Goal: Task Accomplishment & Management: Manage account settings

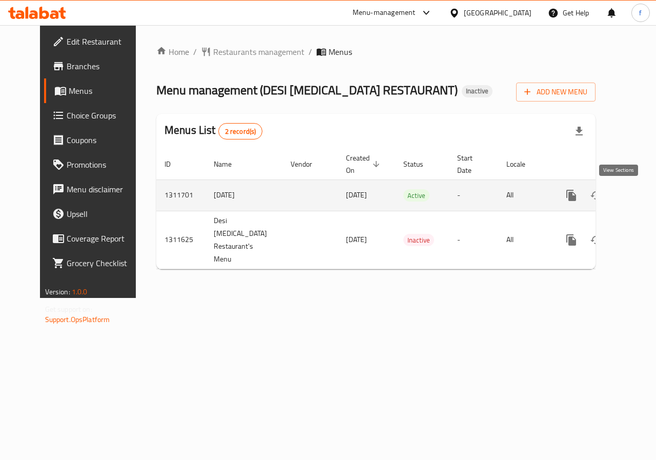
click at [640, 200] on icon "enhanced table" at bounding box center [646, 195] width 12 height 12
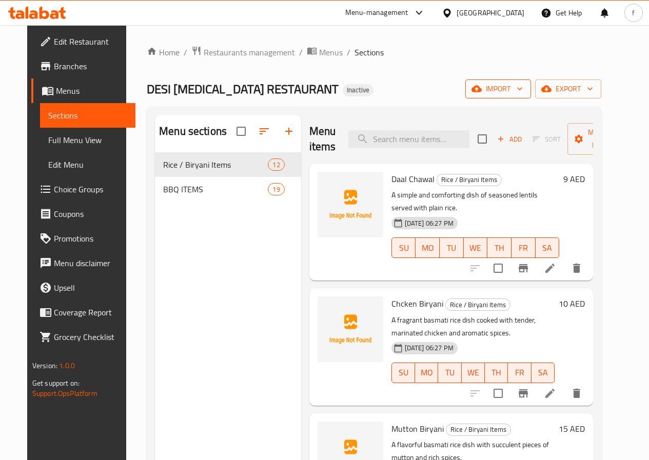
click at [525, 92] on icon "button" at bounding box center [519, 89] width 10 height 10
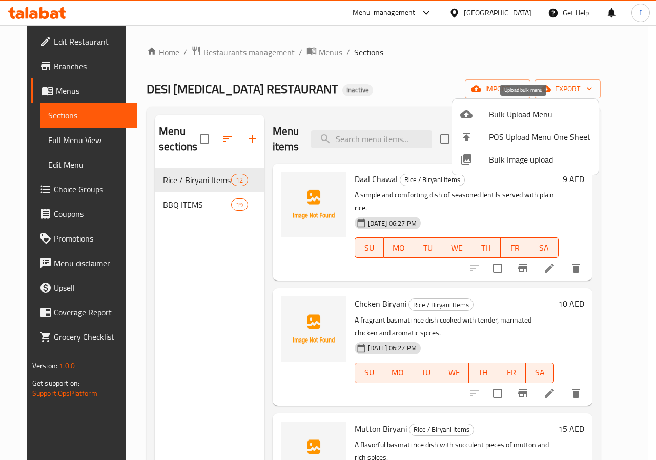
click at [538, 112] on span "Bulk Upload Menu" at bounding box center [540, 114] width 102 height 12
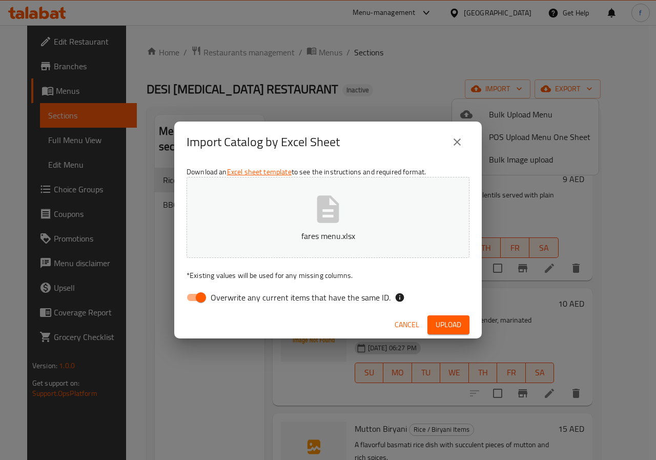
click at [201, 300] on input "Overwrite any current items that have the same ID." at bounding box center [201, 297] width 58 height 19
checkbox input "false"
click at [454, 325] on span "Upload" at bounding box center [449, 324] width 26 height 13
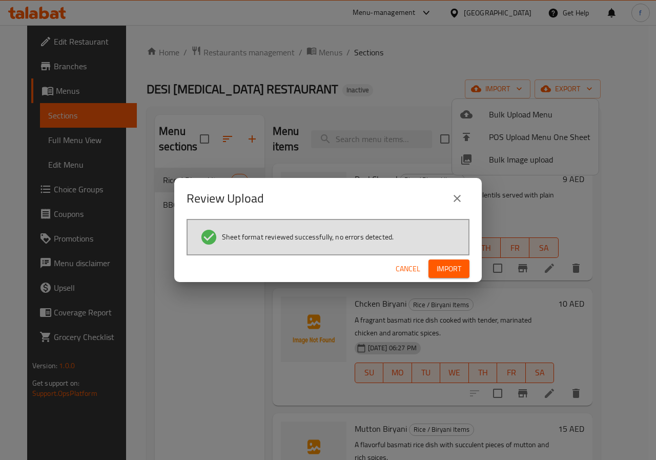
click at [447, 272] on span "Import" at bounding box center [449, 269] width 25 height 13
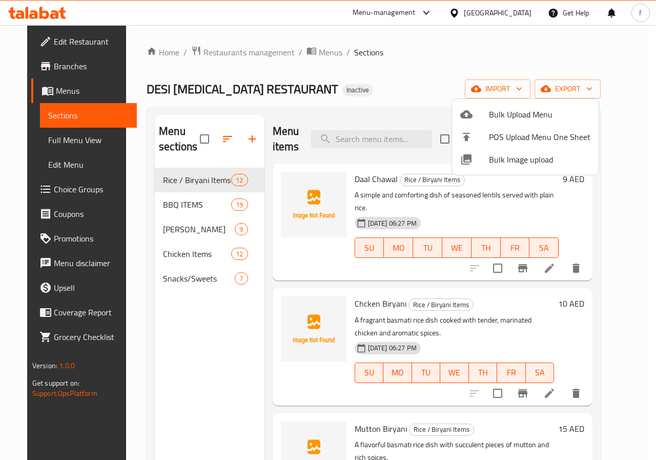
click at [308, 113] on div at bounding box center [328, 230] width 656 height 460
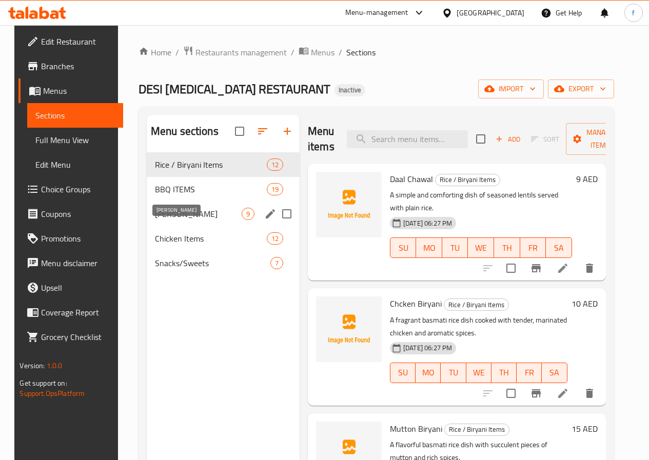
click at [177, 220] on span "[PERSON_NAME]" at bounding box center [198, 214] width 87 height 12
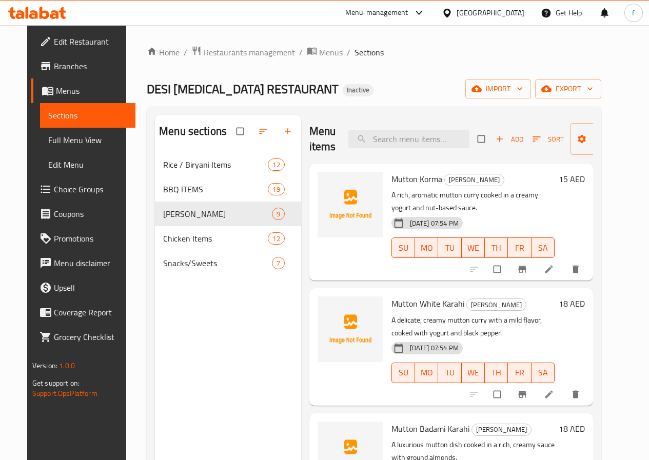
click at [78, 139] on span "Full Menu View" at bounding box center [87, 140] width 79 height 12
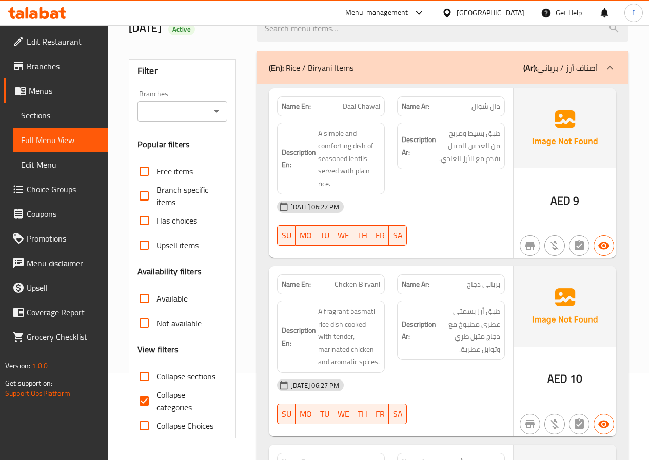
scroll to position [103, 0]
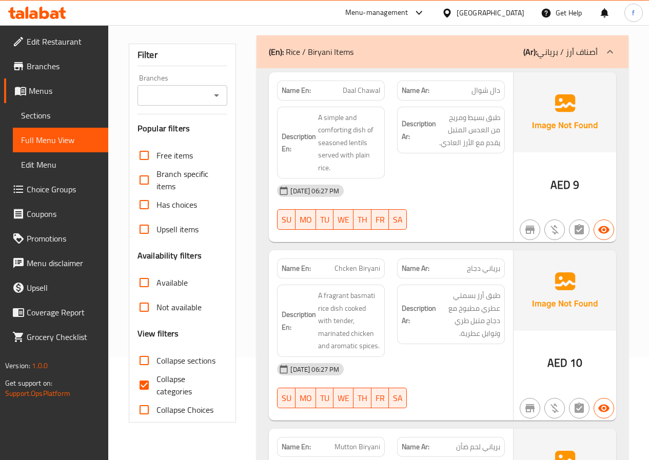
click at [159, 380] on span "Collapse categories" at bounding box center [187, 385] width 63 height 25
click at [156, 380] on input "Collapse categories" at bounding box center [144, 385] width 25 height 25
checkbox input "false"
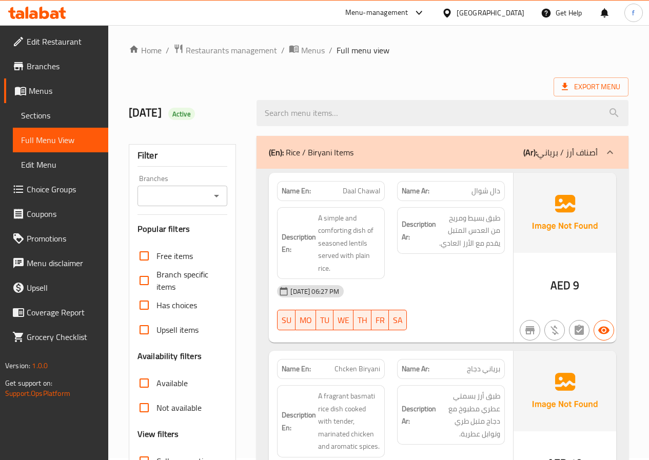
scroll to position [0, 0]
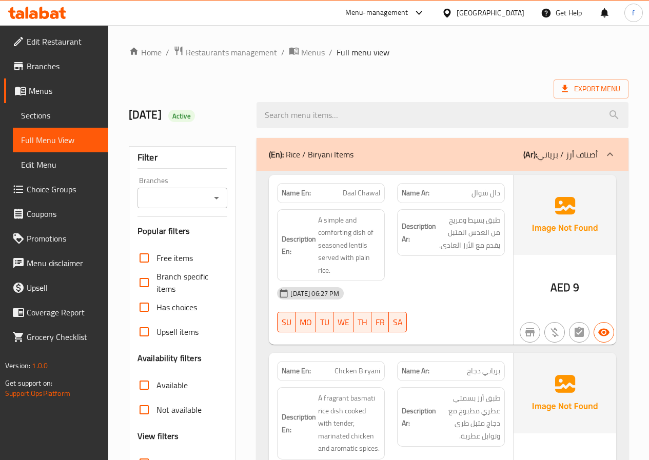
click at [209, 194] on div at bounding box center [215, 198] width 13 height 14
click at [217, 197] on icon "Open" at bounding box center [216, 198] width 5 height 3
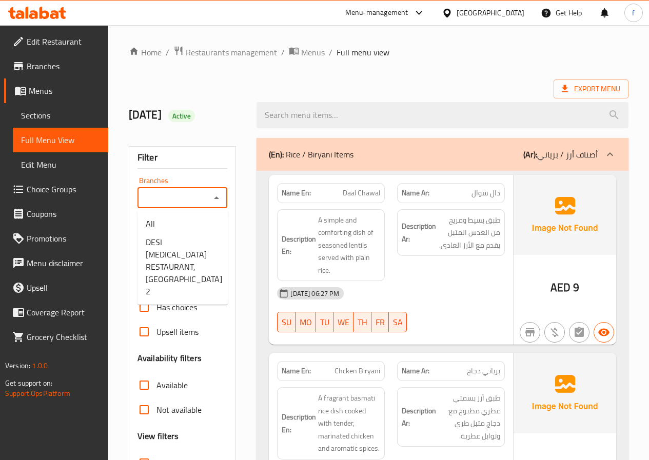
click at [217, 197] on icon "Close" at bounding box center [216, 197] width 5 height 3
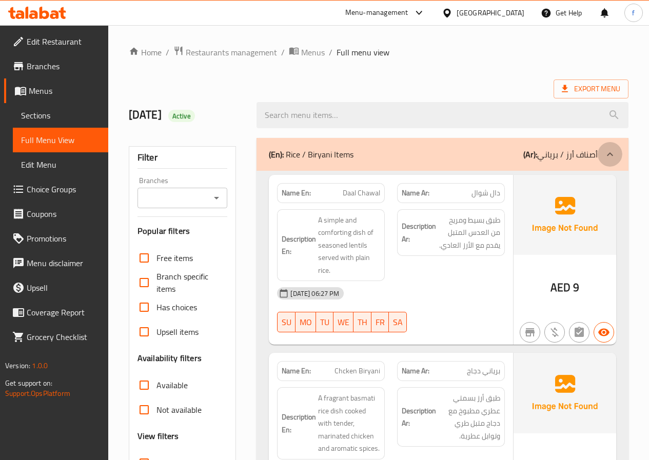
click at [613, 148] on div at bounding box center [609, 154] width 25 height 25
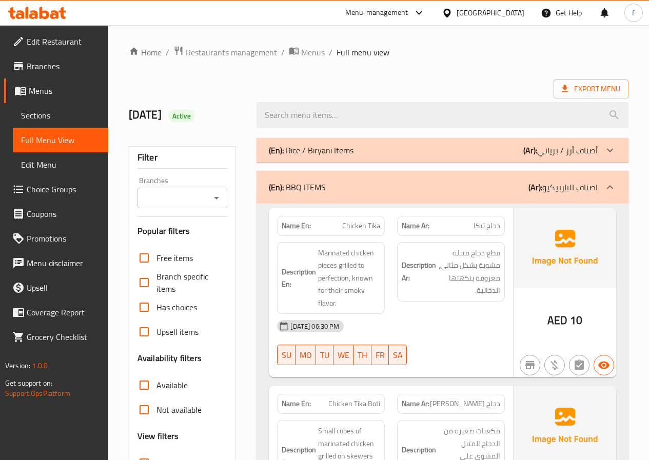
click at [605, 183] on icon at bounding box center [610, 187] width 12 height 12
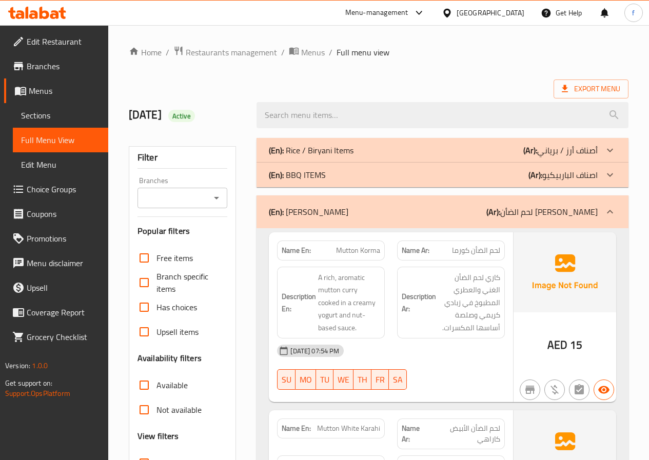
scroll to position [51, 0]
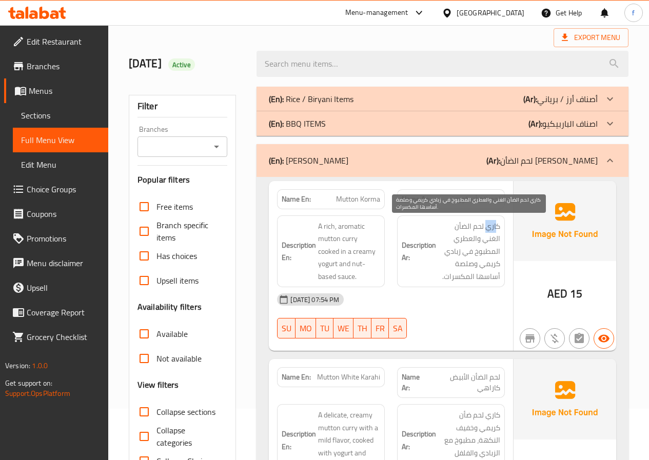
drag, startPoint x: 497, startPoint y: 228, endPoint x: 485, endPoint y: 228, distance: 12.3
click at [485, 228] on span "كاري لحم الضأن الغني والعطري المطبوخ في زبادي كريمي وصلصة أساسها المكسرات." at bounding box center [469, 251] width 62 height 63
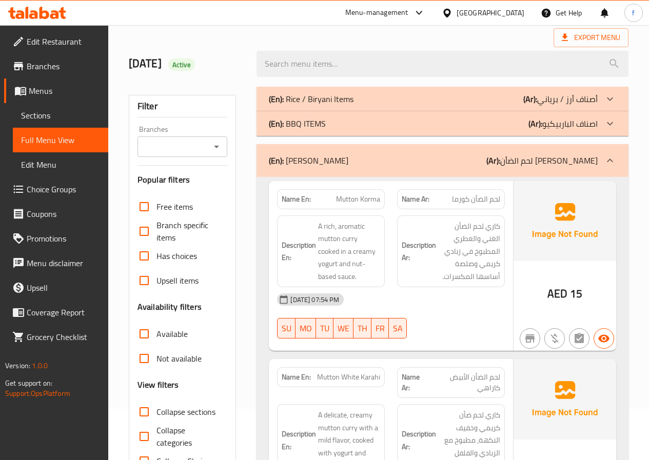
click at [435, 283] on h6 "Description Ar: كاري لحم الضأن الغني والعطري المطبوخ في زبادي كريمي وصلصة أساسه…" at bounding box center [451, 251] width 98 height 63
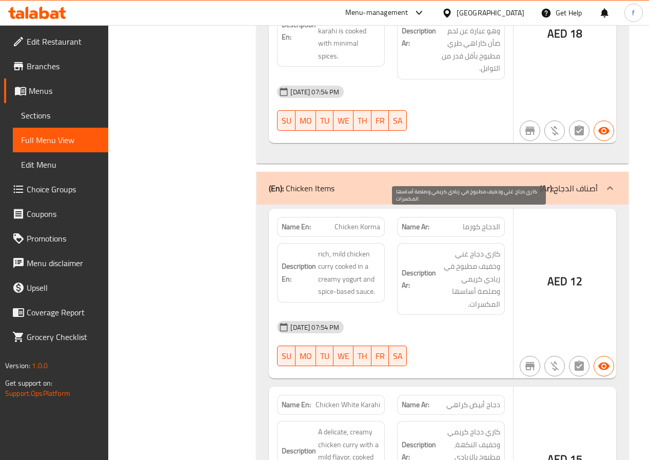
scroll to position [1795, 0]
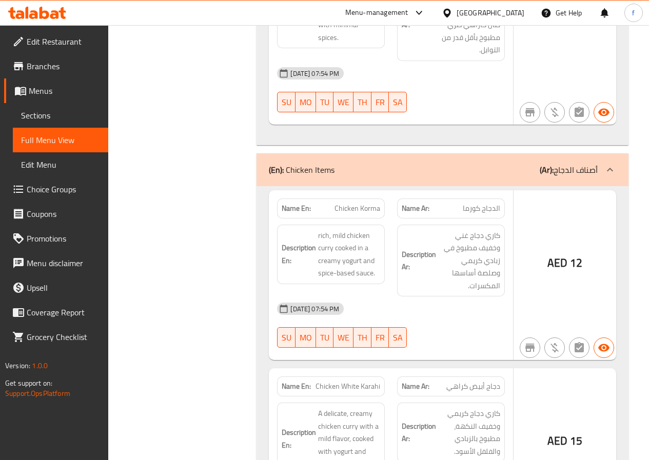
click at [435, 248] on strong "Description Ar:" at bounding box center [419, 260] width 34 height 25
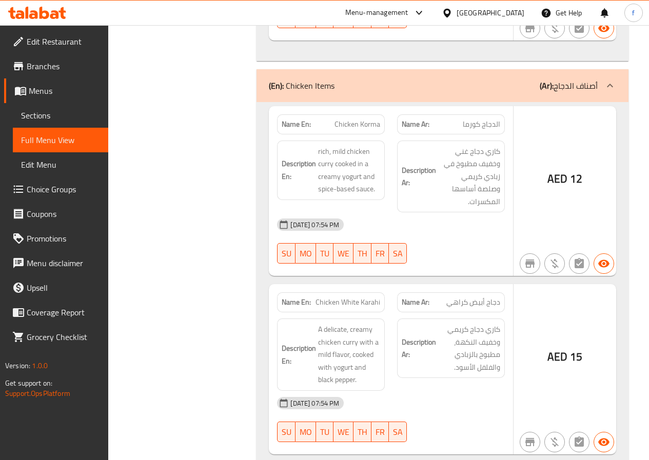
scroll to position [1897, 0]
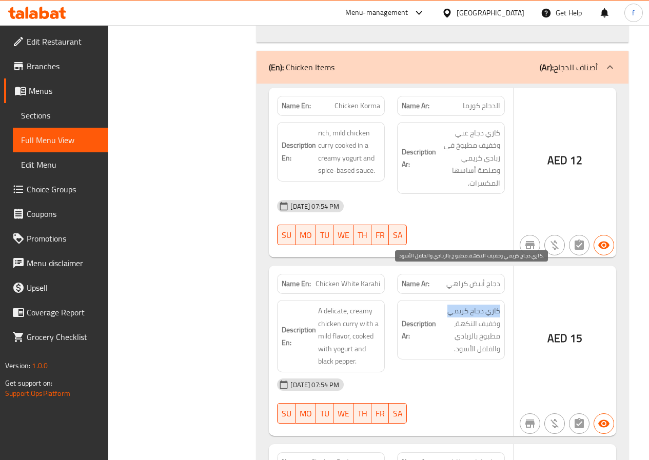
drag, startPoint x: 499, startPoint y: 275, endPoint x: 447, endPoint y: 274, distance: 52.3
click at [447, 305] on span "كاري دجاج كريمي وخفيف النكهة، مطبوخ بالزبادي والفلفل الأسود." at bounding box center [469, 330] width 62 height 50
drag, startPoint x: 500, startPoint y: 288, endPoint x: 455, endPoint y: 289, distance: 44.6
click at [455, 300] on div "Description Ar: كاري دجاج كريمي وخفيف النكهة، مطبوخ بالزبادي والفلفل الأسود." at bounding box center [451, 329] width 108 height 59
drag, startPoint x: 504, startPoint y: 304, endPoint x: 455, endPoint y: 304, distance: 49.2
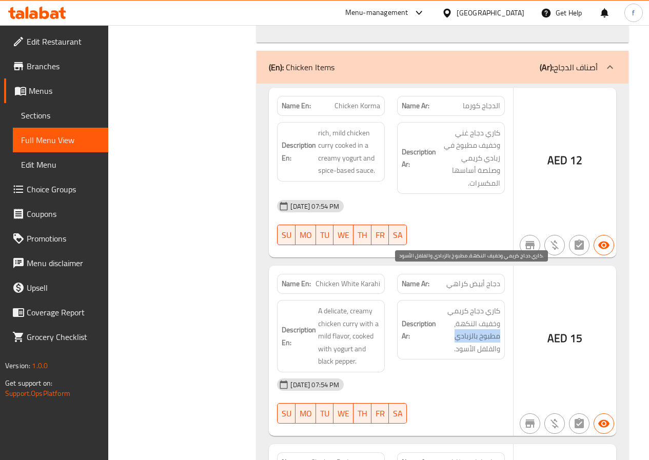
click at [455, 304] on div "Description Ar: كاري دجاج كريمي وخفيف النكهة، مطبوخ بالزبادي والفلفل الأسود." at bounding box center [451, 329] width 108 height 59
drag, startPoint x: 502, startPoint y: 312, endPoint x: 446, endPoint y: 314, distance: 56.0
click at [446, 314] on div "Description Ar: كاري دجاج كريمي وخفيف النكهة، مطبوخ بالزبادي والفلفل الأسود." at bounding box center [451, 329] width 108 height 59
click at [446, 314] on span "كاري دجاج كريمي وخفيف النكهة، مطبوخ بالزبادي والفلفل الأسود." at bounding box center [469, 330] width 62 height 50
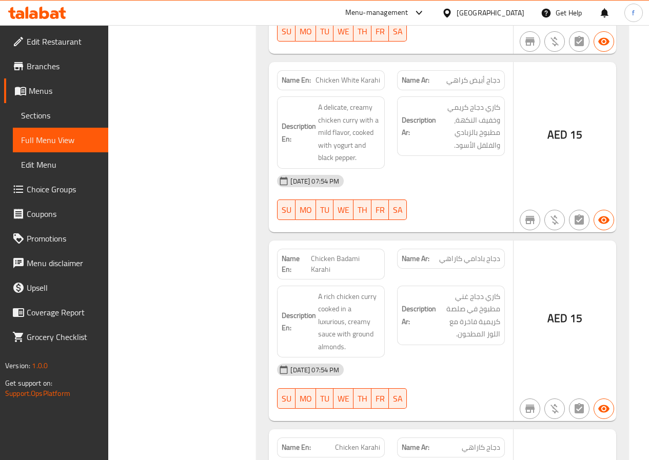
scroll to position [2103, 0]
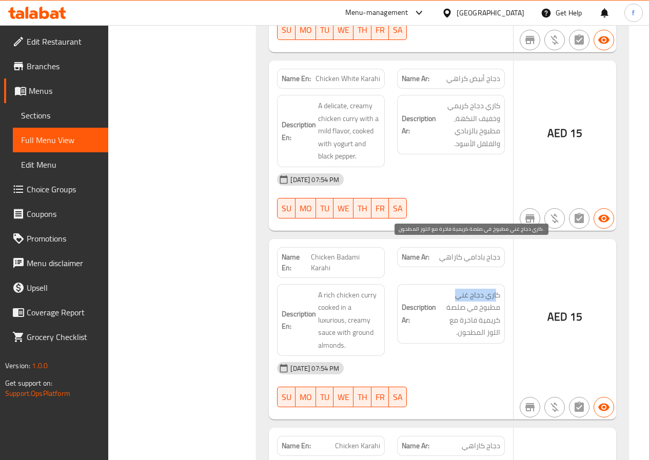
drag, startPoint x: 497, startPoint y: 249, endPoint x: 457, endPoint y: 252, distance: 40.6
click at [457, 289] on span "كاري دجاج غني مطبوخ في صلصة كريمية فاخرة مع اللوز المطحون." at bounding box center [469, 314] width 62 height 50
drag, startPoint x: 495, startPoint y: 263, endPoint x: 450, endPoint y: 266, distance: 45.3
click at [450, 284] on div "Description Ar: كاري دجاج غني مطبوخ في صلصة كريمية فاخرة مع اللوز المطحون." at bounding box center [451, 313] width 108 height 59
drag, startPoint x: 500, startPoint y: 276, endPoint x: 460, endPoint y: 278, distance: 40.1
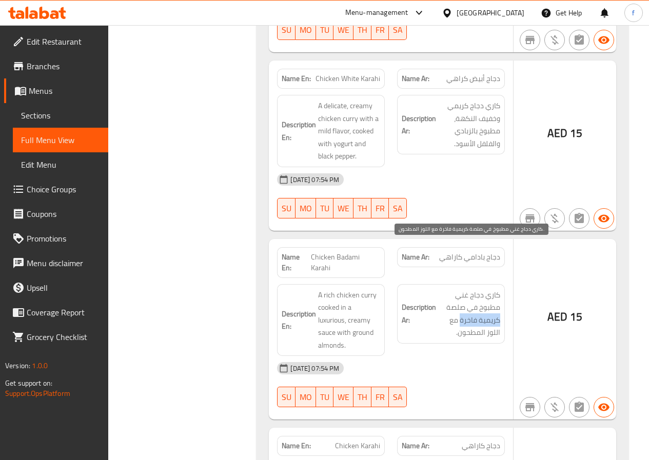
click at [460, 289] on span "كاري دجاج غني مطبوخ في صلصة كريمية فاخرة مع اللوز المطحون." at bounding box center [469, 314] width 62 height 50
drag, startPoint x: 503, startPoint y: 287, endPoint x: 477, endPoint y: 289, distance: 25.7
click at [477, 289] on div "Description Ar: كاري دجاج غني مطبوخ في صلصة كريمية فاخرة مع اللوز المطحون." at bounding box center [451, 313] width 108 height 59
click at [483, 297] on div "Description Ar: كاري دجاج غني مطبوخ في صلصة كريمية فاخرة مع اللوز المطحون." at bounding box center [451, 320] width 120 height 85
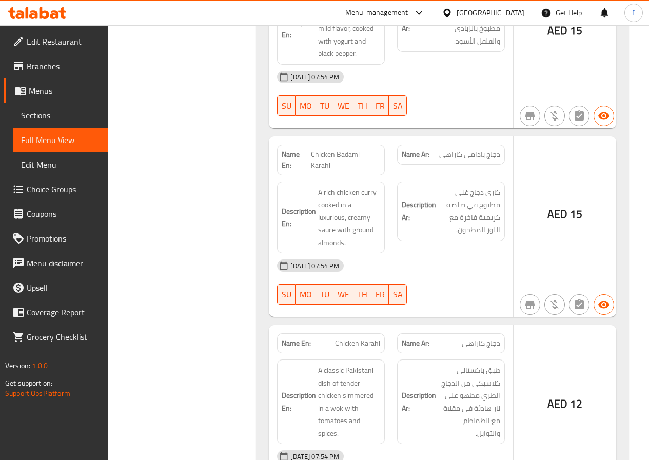
scroll to position [2256, 0]
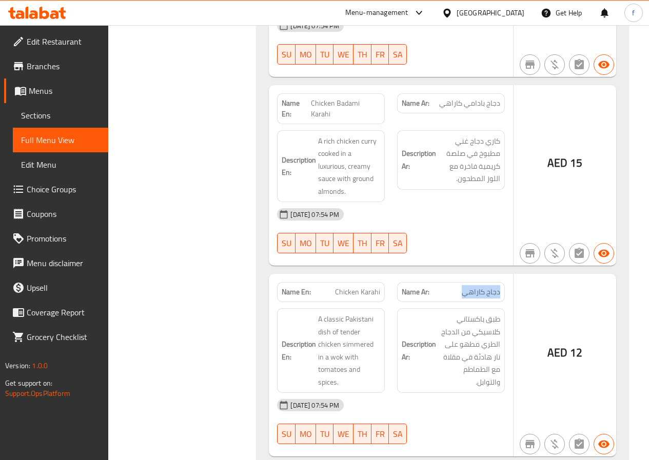
drag, startPoint x: 499, startPoint y: 247, endPoint x: 455, endPoint y: 248, distance: 43.6
click at [455, 287] on p "Name Ar: دجاج كاراهي" at bounding box center [451, 292] width 98 height 11
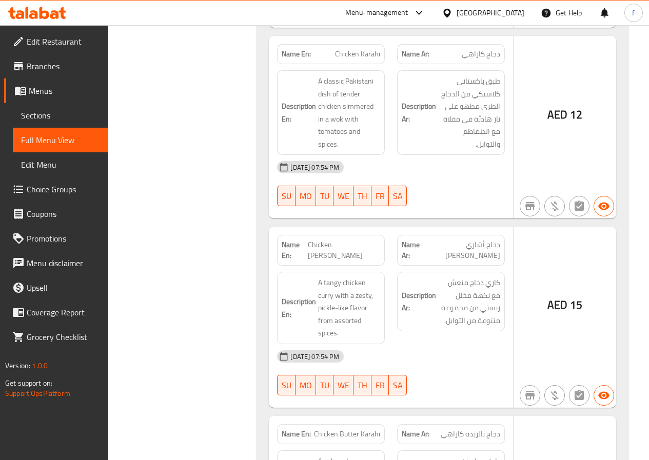
scroll to position [2513, 0]
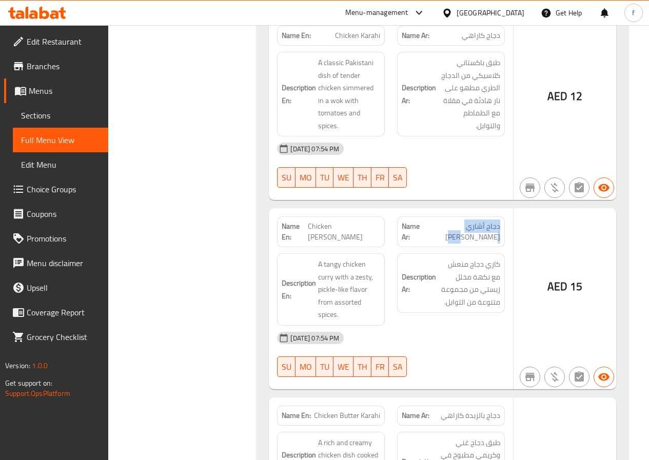
drag, startPoint x: 502, startPoint y: 180, endPoint x: 453, endPoint y: 180, distance: 49.2
click at [453, 216] on div "Name Ar: دجاج أشاري كاراهي" at bounding box center [451, 231] width 108 height 31
click at [453, 221] on span "دجاج أشاري [PERSON_NAME]" at bounding box center [462, 232] width 75 height 22
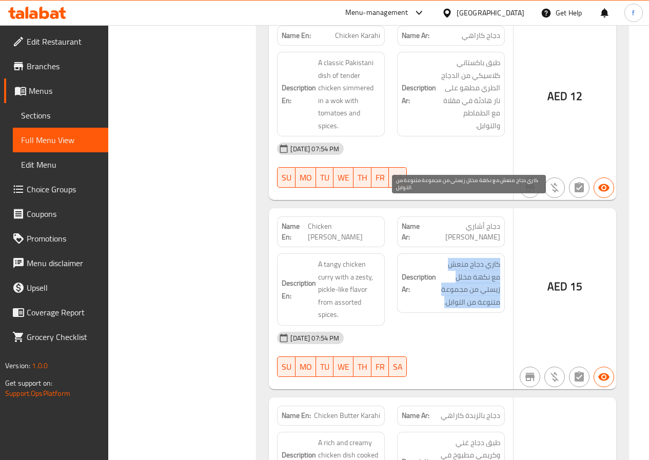
drag, startPoint x: 500, startPoint y: 209, endPoint x: 442, endPoint y: 246, distance: 68.7
click at [442, 258] on span "كاري دجاج منعش مع نكهة مخلل زيستي من مجموعة متنوعة من التوابل." at bounding box center [469, 283] width 62 height 50
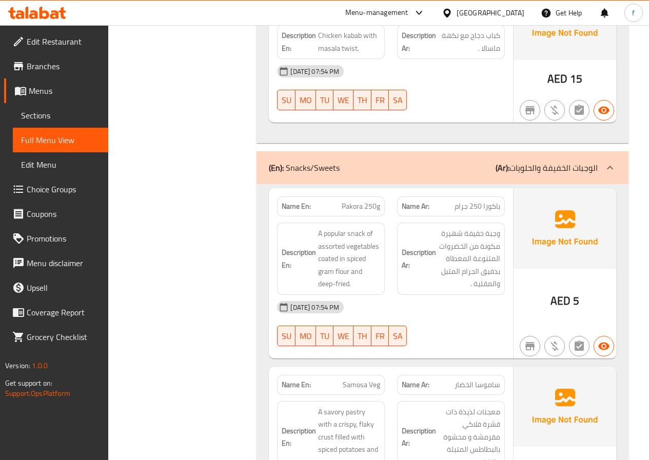
scroll to position [3767, 0]
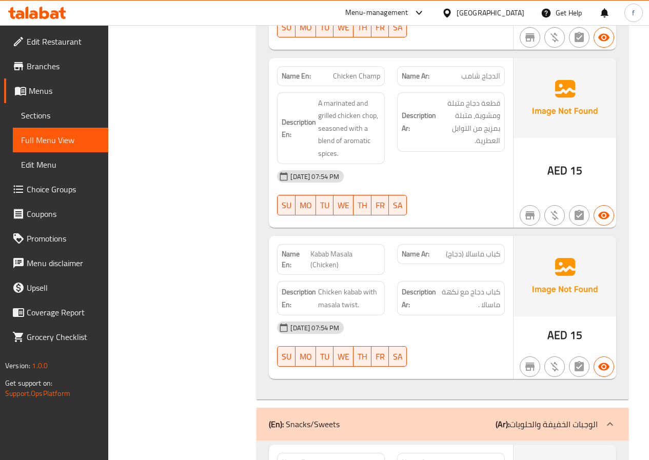
click at [67, 50] on link "Edit Restaurant" at bounding box center [56, 41] width 104 height 25
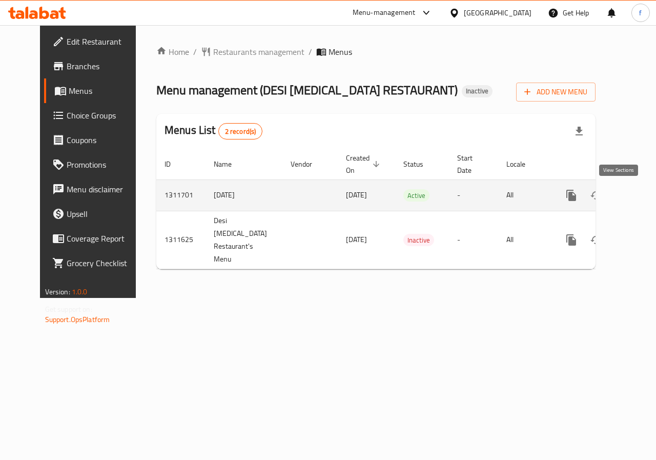
click at [640, 197] on icon "enhanced table" at bounding box center [646, 195] width 12 height 12
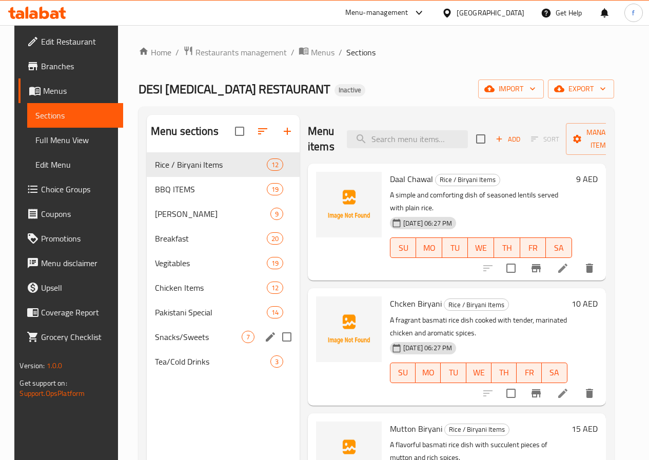
click at [167, 345] on div "Snacks/Sweets 7" at bounding box center [223, 337] width 153 height 25
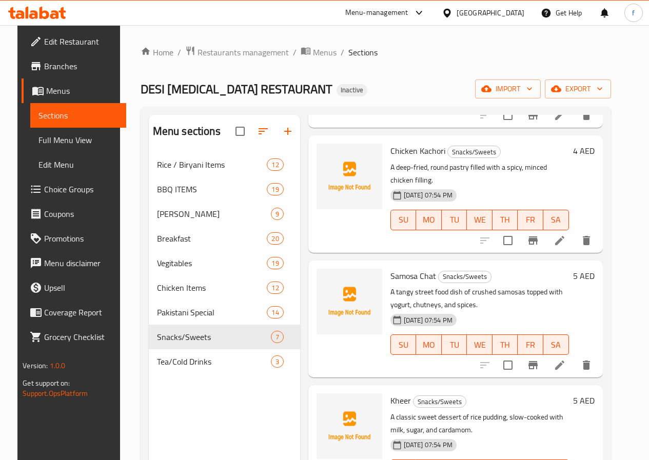
scroll to position [429, 0]
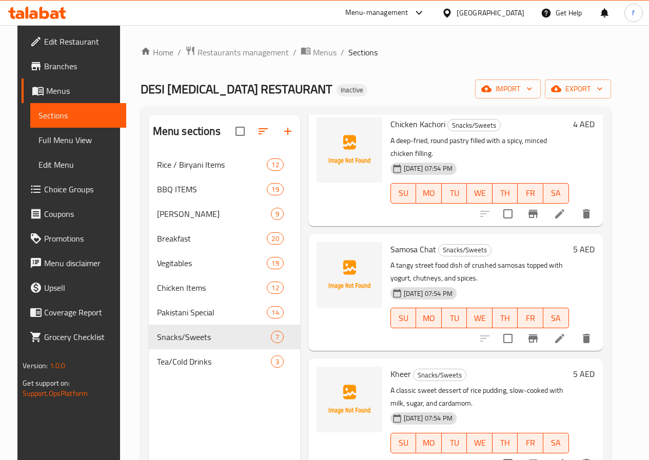
click at [50, 184] on span "Choice Groups" at bounding box center [80, 189] width 73 height 12
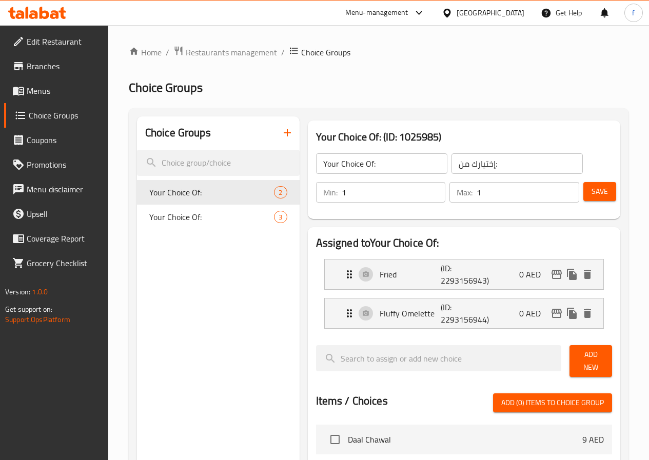
click at [275, 141] on button "button" at bounding box center [287, 133] width 25 height 25
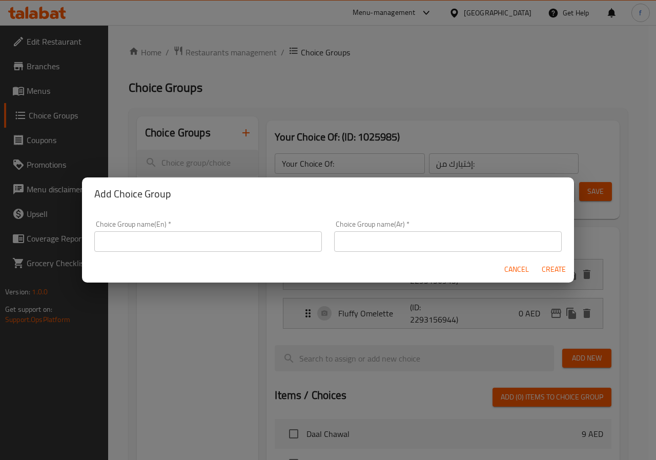
click at [227, 238] on input "text" at bounding box center [208, 241] width 228 height 21
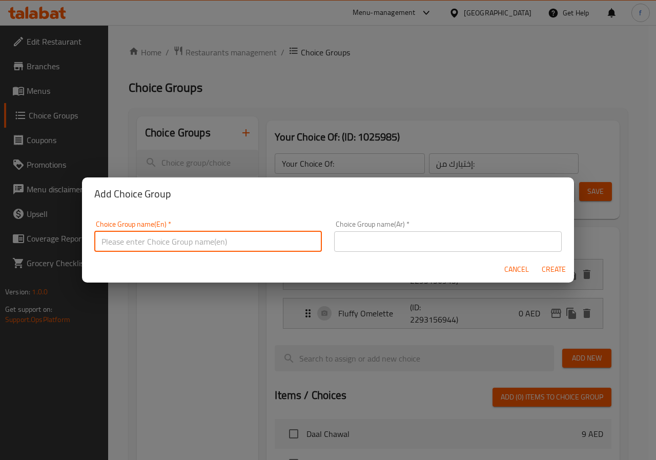
paste input "1 Your Choice Of:"
type input "1 Your Choice Of:"
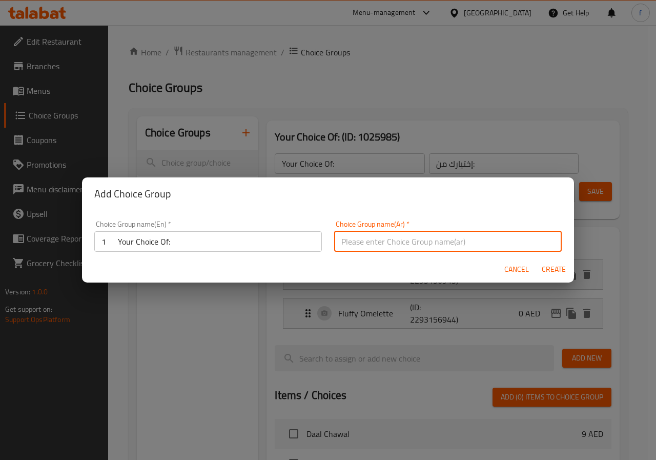
click at [378, 245] on input "text" at bounding box center [448, 241] width 228 height 21
paste input "إختيارك من:"
type input "إختيارك من:"
click at [551, 265] on span "Create" at bounding box center [554, 269] width 25 height 13
type input "1 Your Choice Of:"
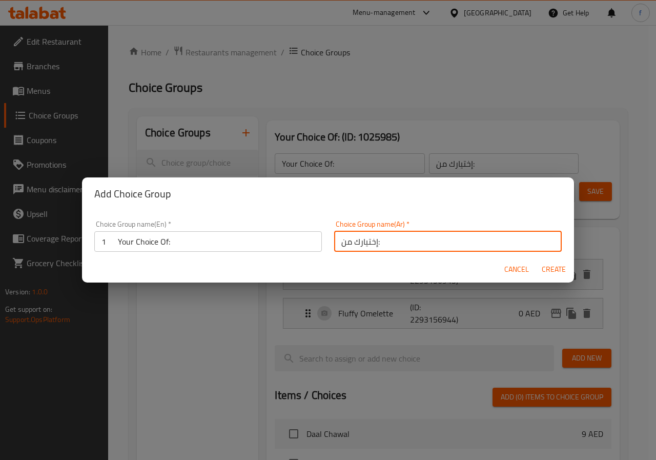
type input "0"
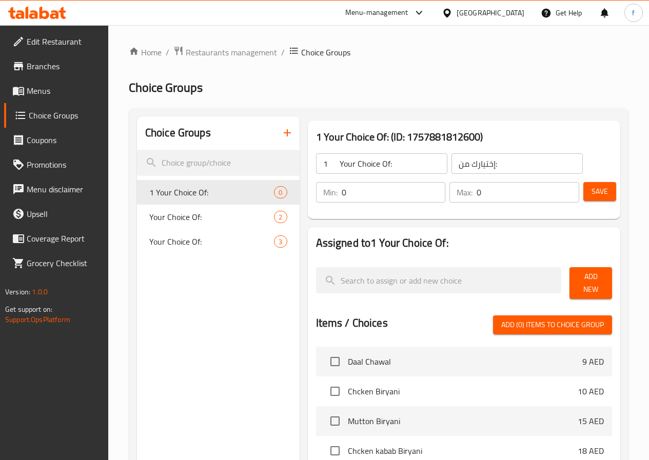
click at [382, 196] on input "0" at bounding box center [394, 192] width 104 height 21
click at [376, 196] on input "0" at bounding box center [394, 192] width 104 height 21
type input "1"
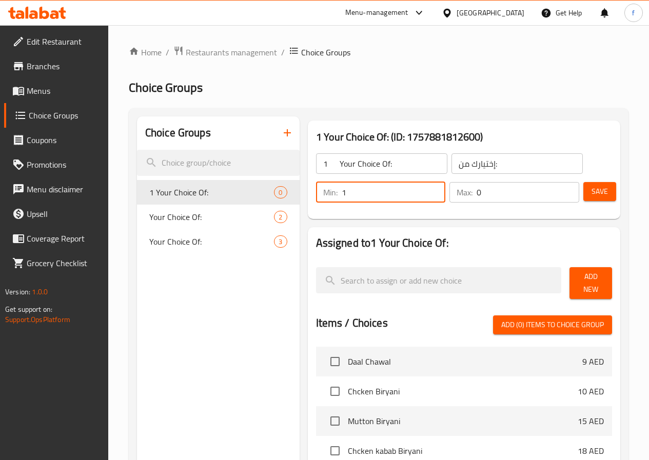
click at [476, 196] on input "0" at bounding box center [527, 192] width 103 height 21
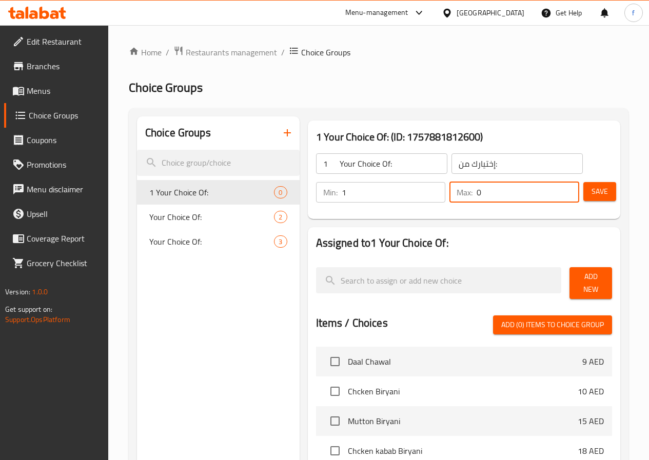
click at [476, 196] on input "0" at bounding box center [527, 192] width 103 height 21
click at [476, 196] on input "01" at bounding box center [527, 192] width 103 height 21
type input "1"
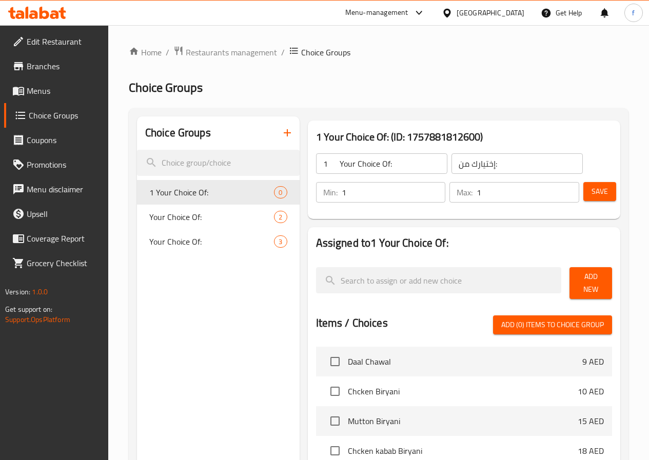
click at [578, 269] on div "Add New" at bounding box center [590, 283] width 51 height 40
click at [586, 278] on span "Add New" at bounding box center [590, 283] width 26 height 26
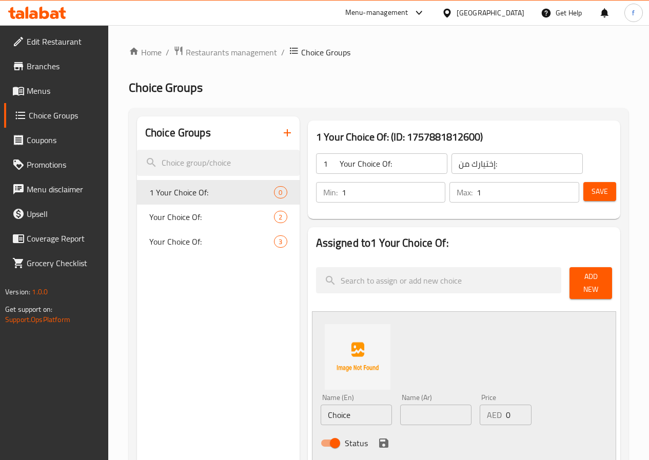
click at [322, 405] on input "Choice" at bounding box center [356, 415] width 71 height 21
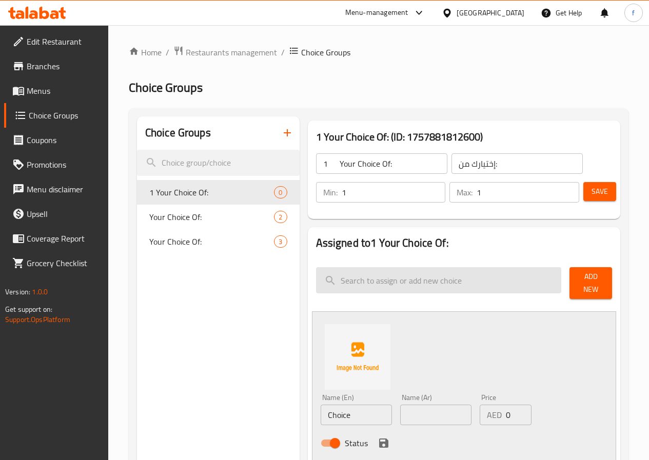
click at [373, 290] on input "search" at bounding box center [439, 280] width 246 height 26
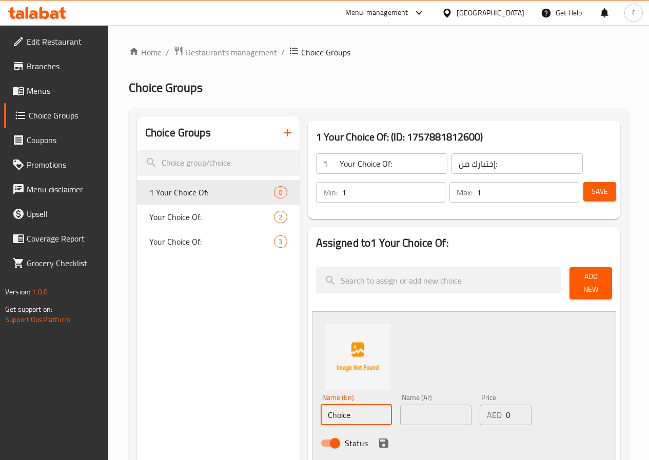
click at [331, 405] on input "Choice" at bounding box center [356, 415] width 71 height 21
paste input "Jalebi"
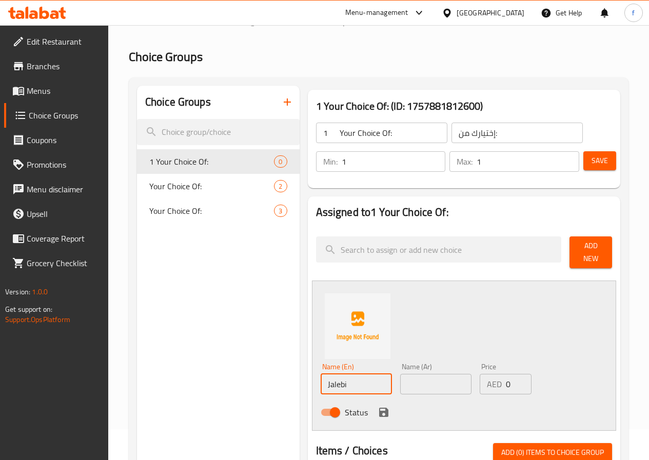
scroll to position [154, 0]
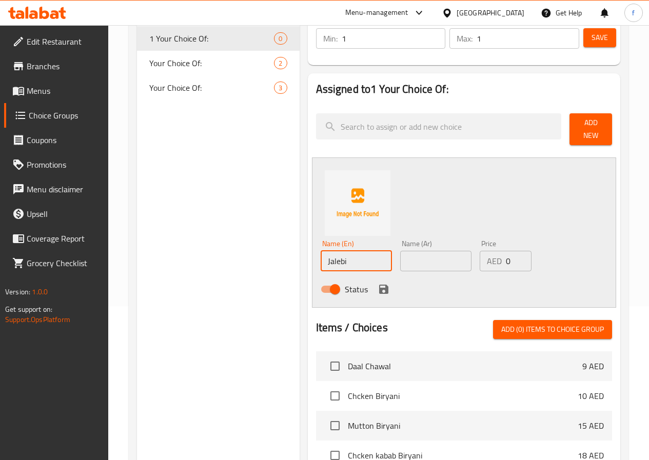
type input "Jalebi"
click at [400, 259] on input "text" at bounding box center [435, 261] width 71 height 21
click at [413, 257] on input "text" at bounding box center [435, 261] width 71 height 21
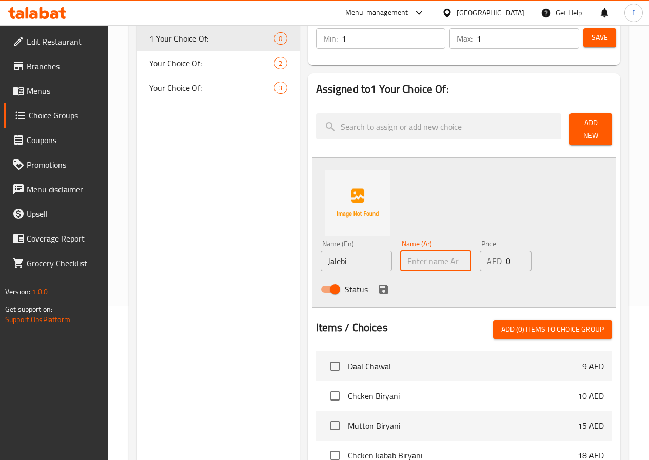
paste input "جاليبي"
type input "جاليبي"
click at [345, 284] on span "Status" at bounding box center [356, 289] width 23 height 12
click at [309, 284] on input "Status" at bounding box center [335, 288] width 58 height 19
click at [345, 284] on span "Status" at bounding box center [356, 289] width 23 height 12
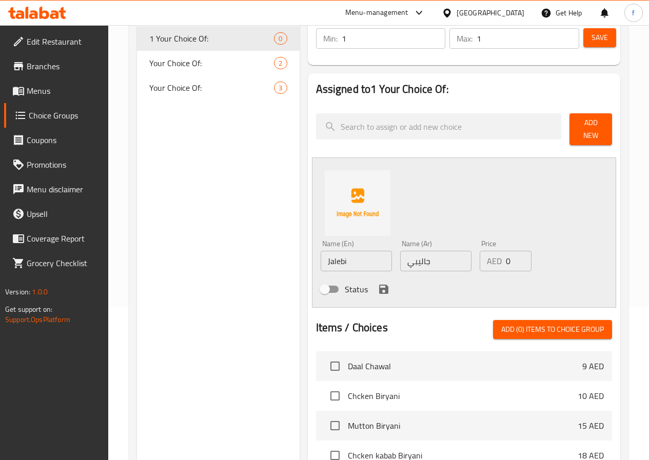
click at [316, 284] on input "Status" at bounding box center [324, 288] width 58 height 19
checkbox input "true"
click at [379, 285] on icon "save" at bounding box center [383, 289] width 9 height 9
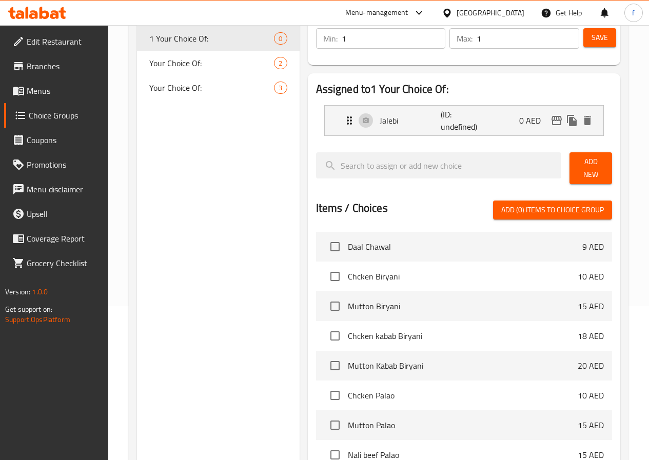
click at [603, 163] on span "Add New" at bounding box center [590, 168] width 26 height 26
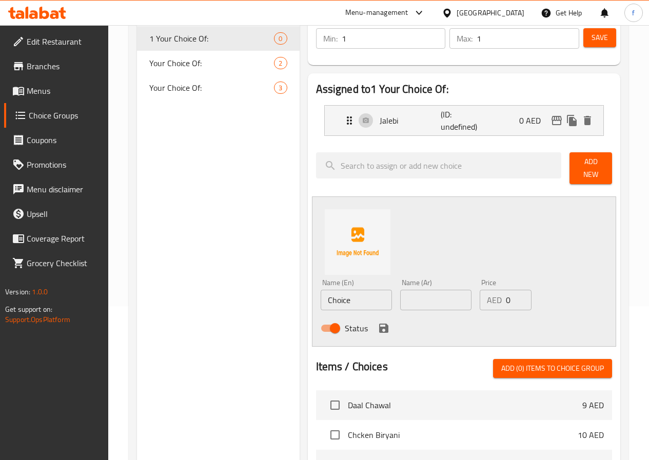
click at [326, 294] on input "Choice" at bounding box center [356, 300] width 71 height 21
click at [336, 290] on input "Choice" at bounding box center [356, 300] width 71 height 21
paste input "gulab Jaman"
type input "gulab Jaman"
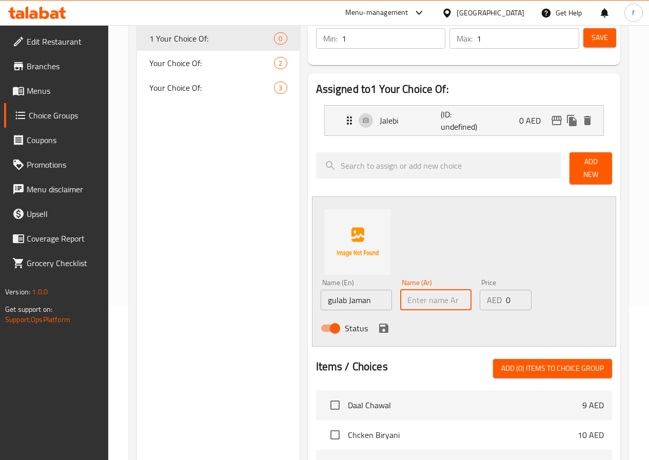
click at [405, 292] on input "text" at bounding box center [435, 300] width 71 height 21
paste input "جولاب [PERSON_NAME]"
type input "جولاب [PERSON_NAME]"
click at [345, 327] on span "Status" at bounding box center [356, 328] width 23 height 12
click at [306, 327] on input "Status" at bounding box center [335, 327] width 58 height 19
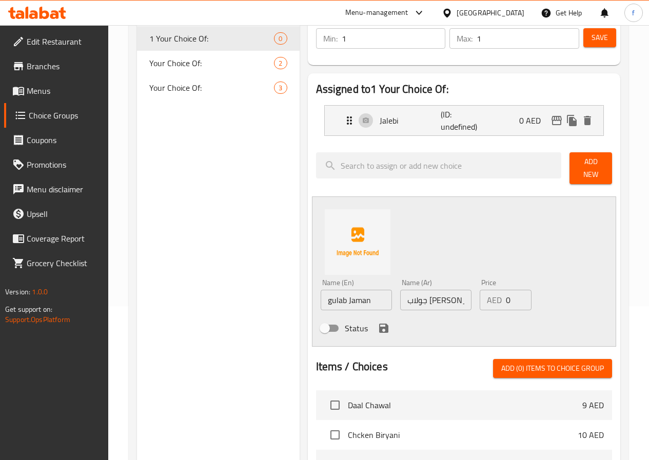
click at [345, 327] on span "Status" at bounding box center [356, 328] width 23 height 12
click at [317, 327] on input "Status" at bounding box center [324, 327] width 58 height 19
checkbox input "true"
click at [377, 323] on icon "save" at bounding box center [383, 328] width 12 height 12
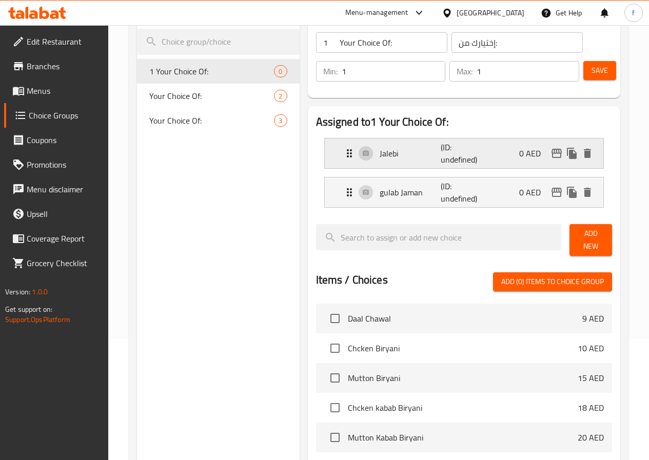
scroll to position [103, 0]
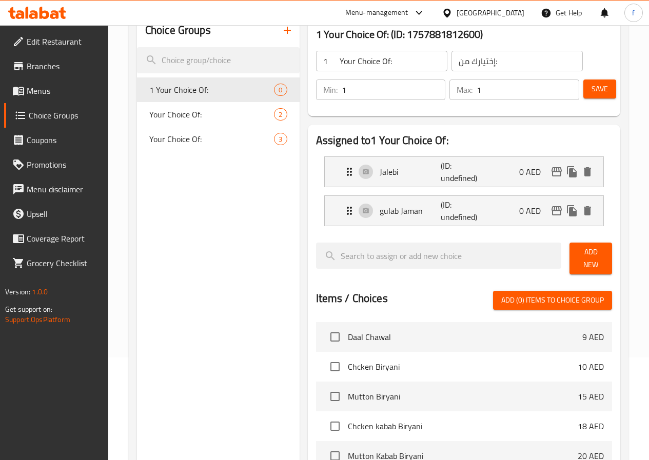
click at [600, 251] on span "Add New" at bounding box center [590, 259] width 26 height 26
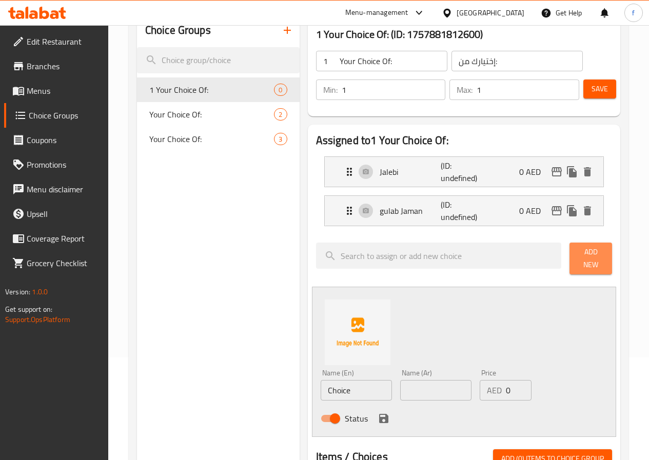
click at [577, 255] on span "Add New" at bounding box center [590, 259] width 26 height 26
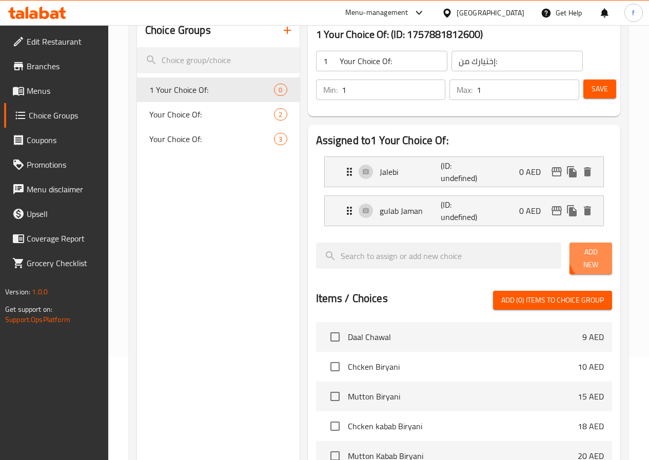
click at [605, 252] on button "Add New" at bounding box center [590, 259] width 43 height 32
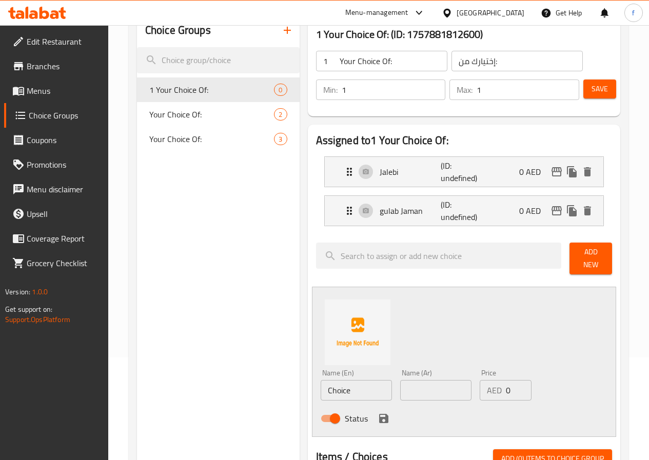
click at [321, 384] on input "Choice" at bounding box center [356, 390] width 71 height 21
paste input "Rasgulla"
type input "Rasgulla"
click at [410, 383] on input "text" at bounding box center [435, 390] width 71 height 21
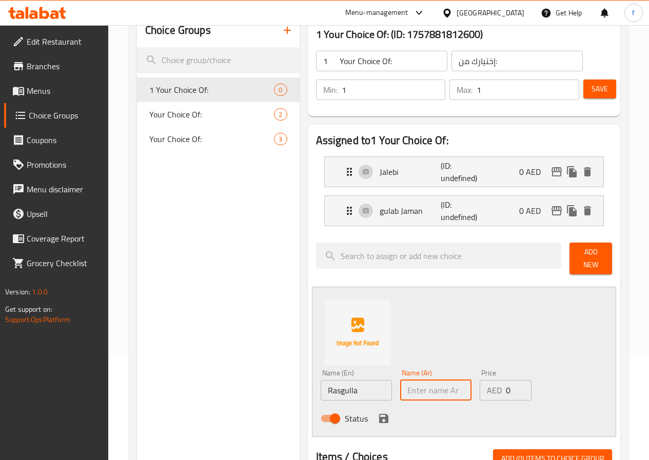
click at [400, 380] on input "text" at bounding box center [435, 390] width 71 height 21
paste input "راسغولا"
type input "راسغولا"
click at [377, 412] on icon "save" at bounding box center [383, 418] width 12 height 12
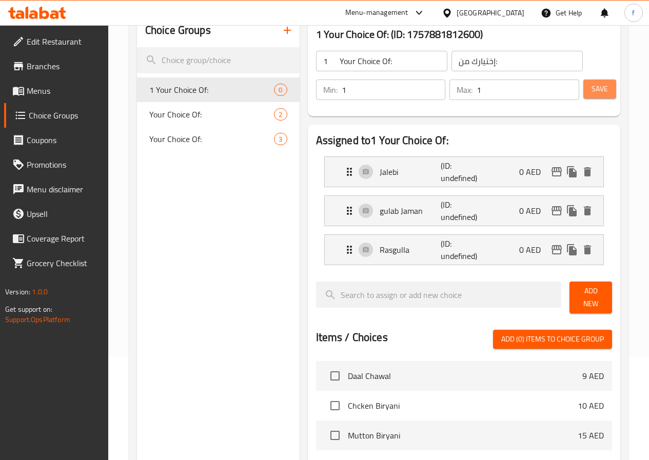
click at [604, 92] on span "Save" at bounding box center [599, 89] width 16 height 13
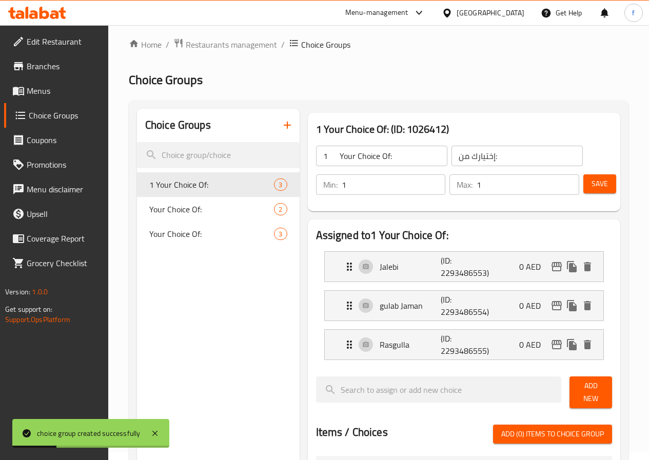
scroll to position [0, 0]
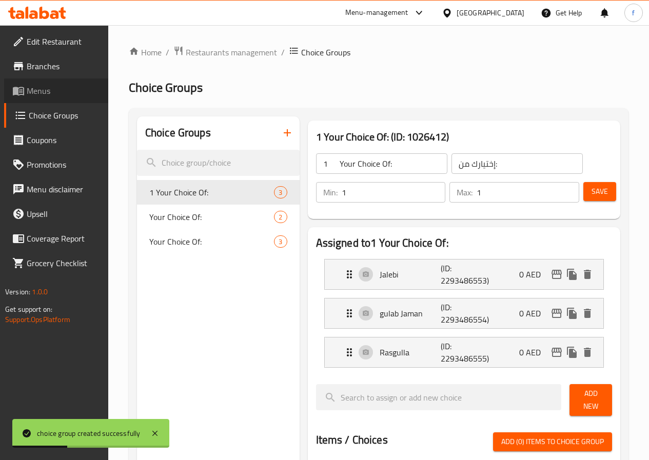
click at [37, 100] on link "Menus" at bounding box center [56, 90] width 104 height 25
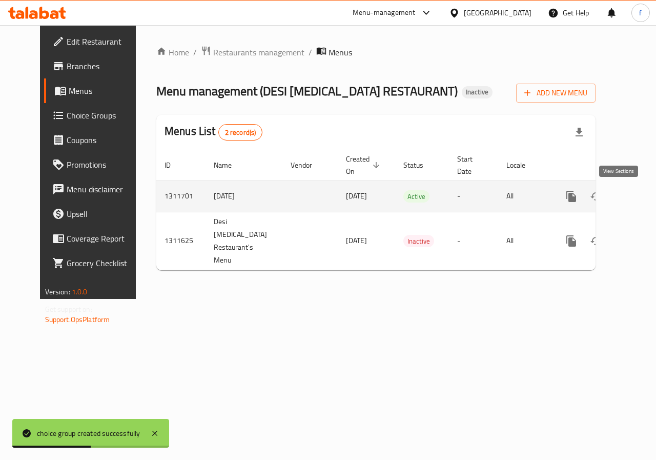
click at [641, 197] on icon "enhanced table" at bounding box center [645, 196] width 9 height 9
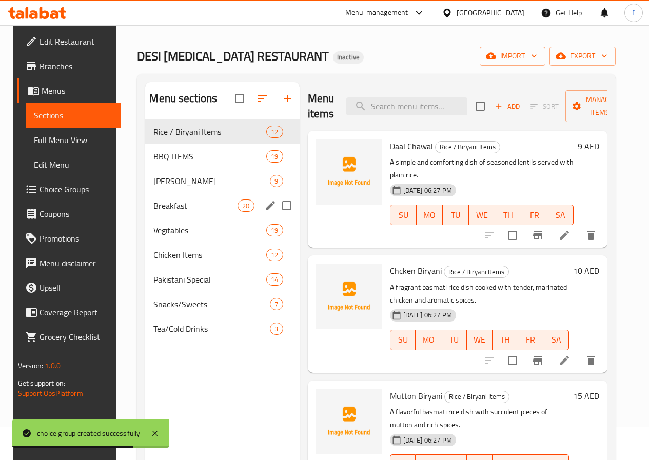
scroll to position [51, 0]
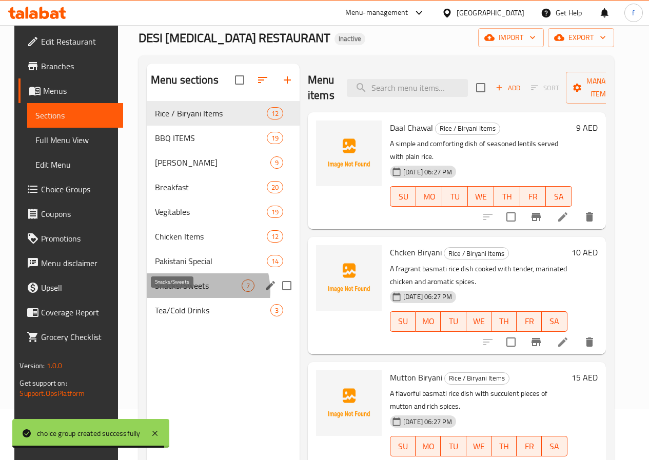
click at [185, 292] on span "Snacks/Sweets" at bounding box center [198, 285] width 87 height 12
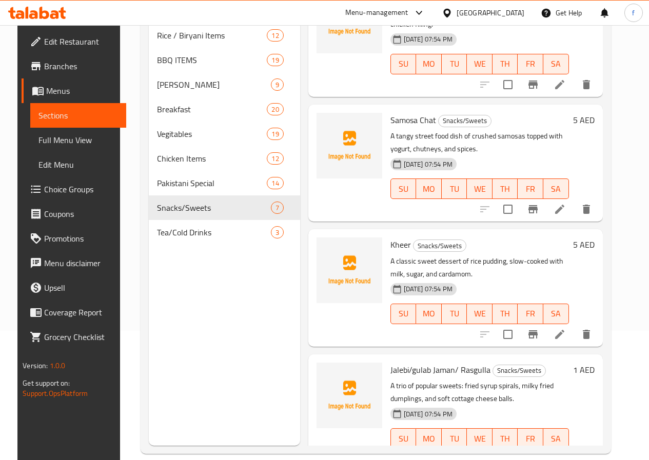
scroll to position [144, 0]
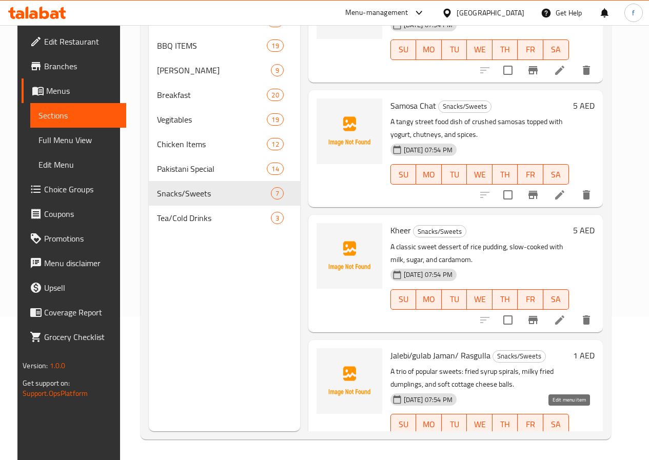
click at [566, 438] on icon at bounding box center [559, 444] width 12 height 12
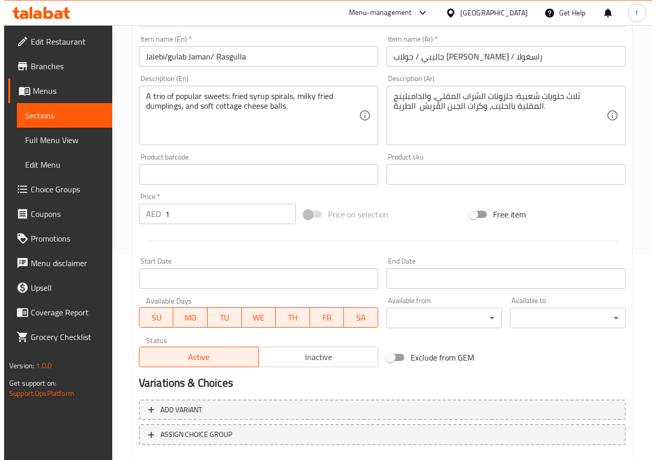
scroll to position [256, 0]
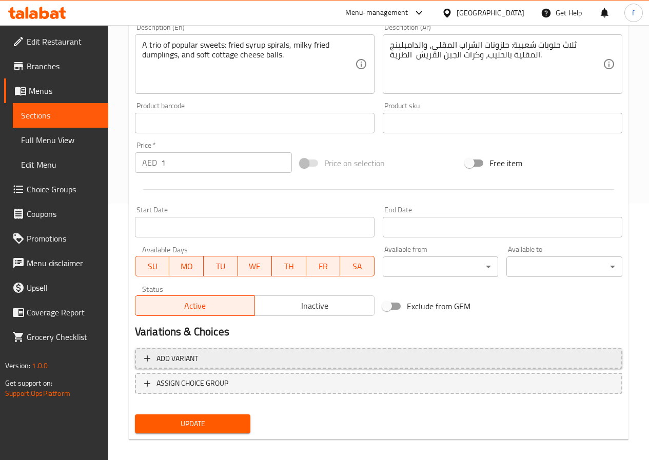
click at [208, 355] on span "Add variant" at bounding box center [378, 358] width 469 height 13
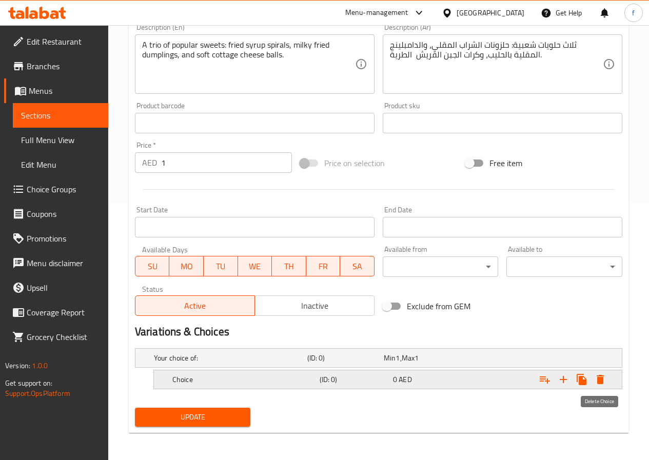
click at [606, 383] on icon "Expand" at bounding box center [600, 379] width 12 height 12
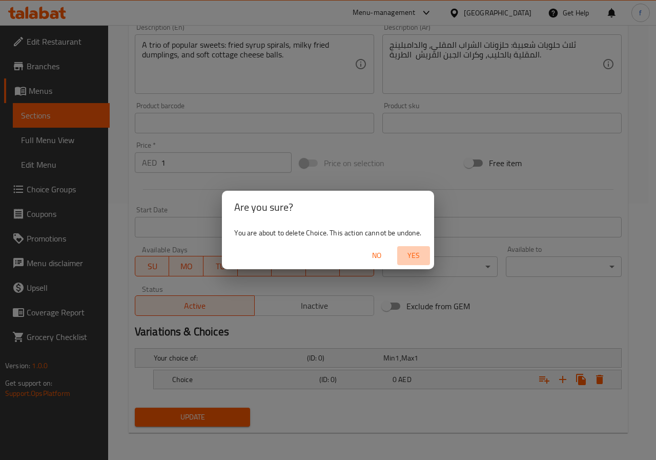
click at [412, 255] on span "Yes" at bounding box center [414, 255] width 25 height 13
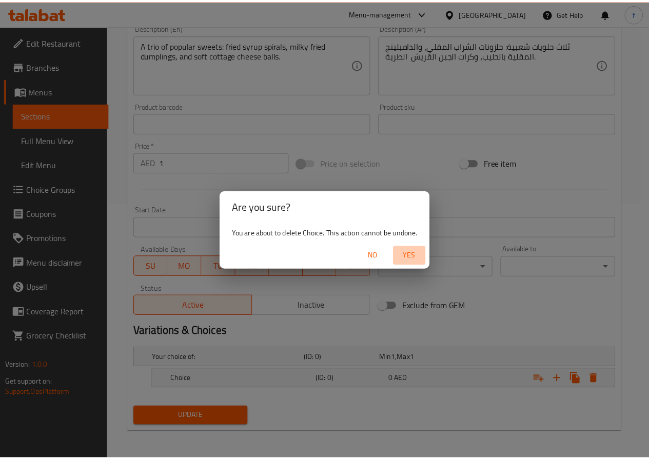
scroll to position [254, 0]
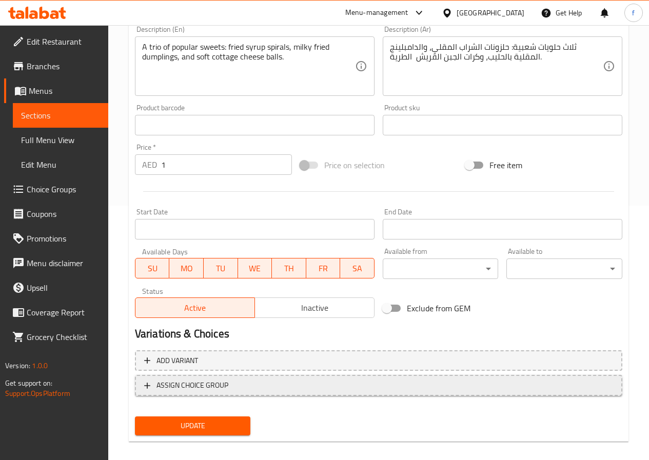
click at [203, 391] on span "ASSIGN CHOICE GROUP" at bounding box center [192, 385] width 72 height 13
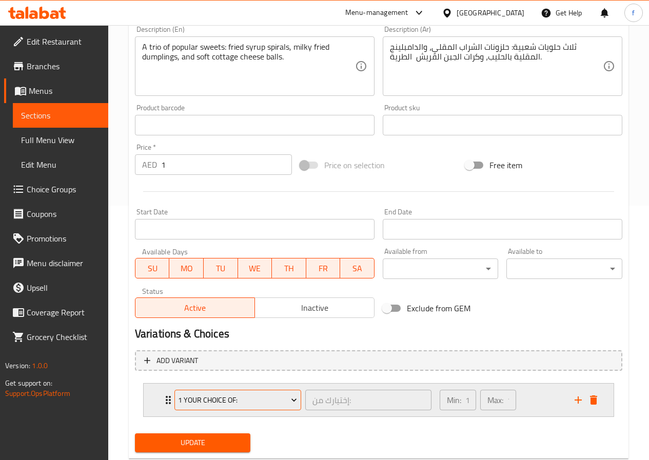
click at [298, 398] on icon "Expand" at bounding box center [294, 400] width 10 height 10
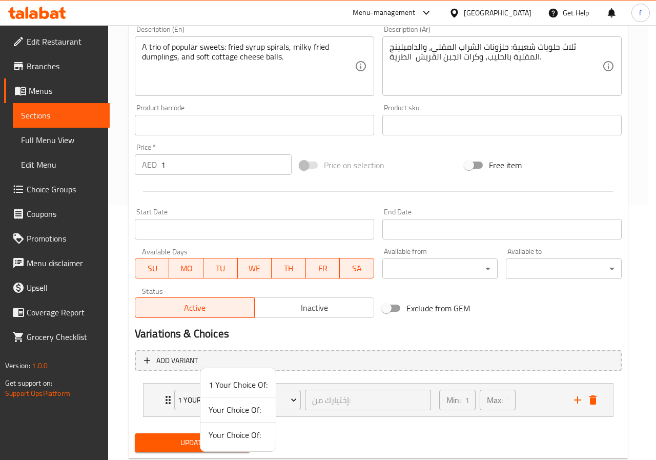
click at [262, 391] on span "1 Your Choice Of:" at bounding box center [238, 384] width 59 height 12
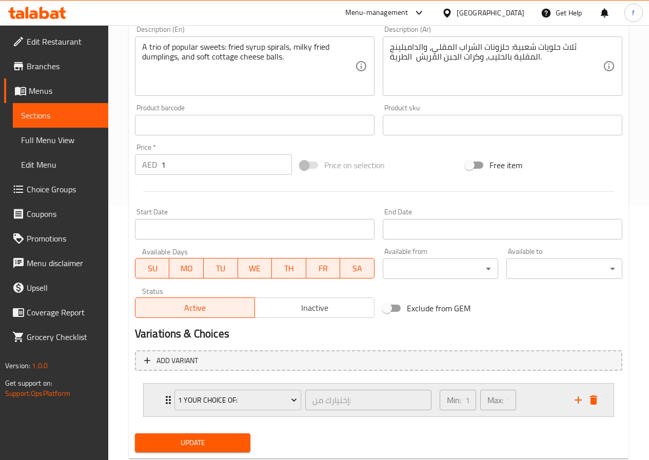
click at [168, 404] on div "1 Your Choice Of: إختيارك من: ​" at bounding box center [302, 400] width 269 height 33
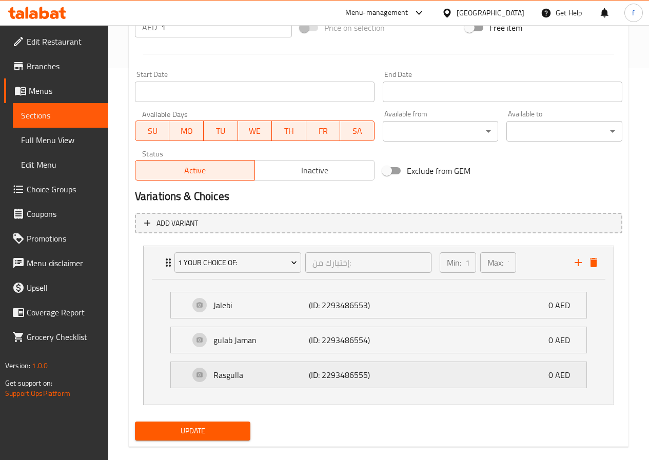
scroll to position [407, 0]
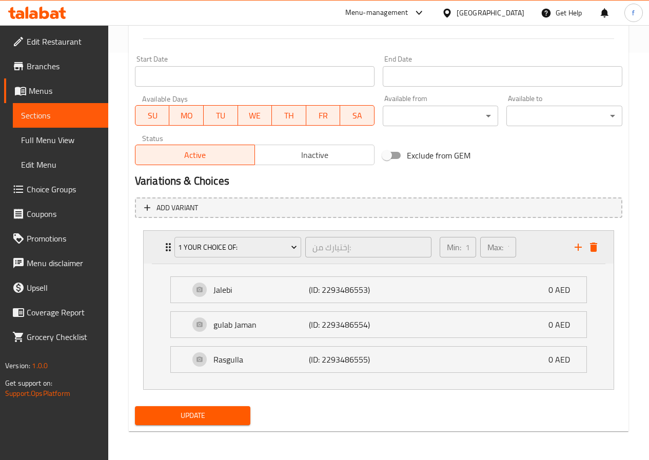
click at [169, 255] on div "1 Your Choice Of: إختيارك من: ​" at bounding box center [302, 247] width 269 height 33
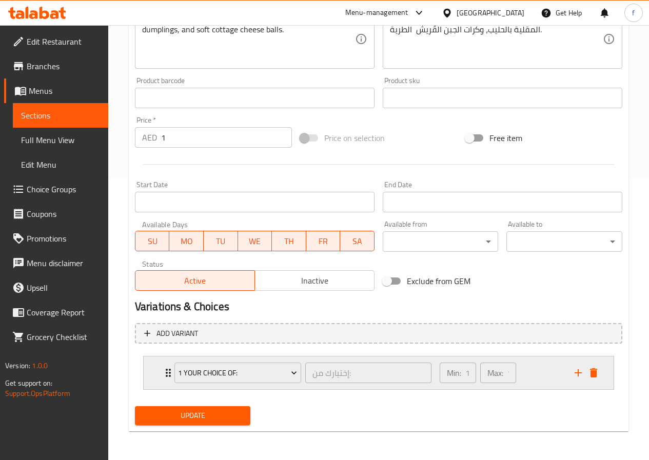
scroll to position [282, 0]
click at [167, 367] on icon "Expand" at bounding box center [168, 373] width 12 height 12
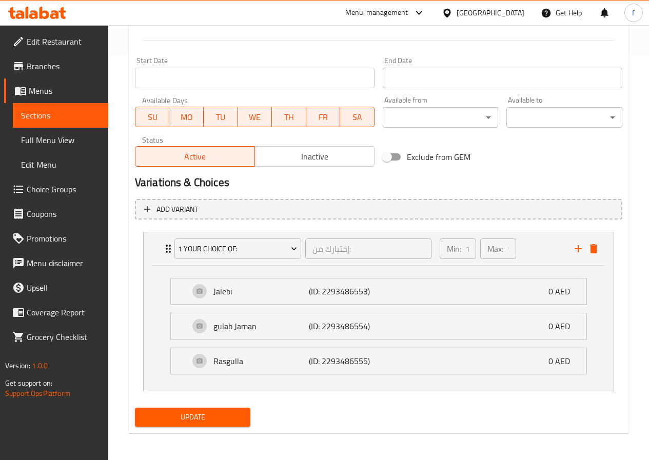
scroll to position [407, 0]
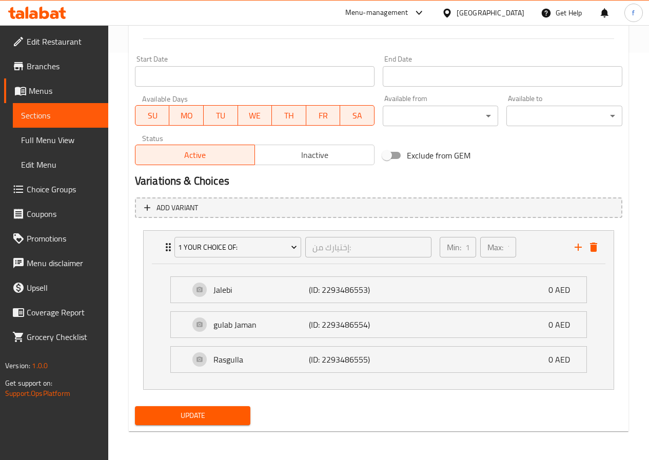
click at [222, 415] on span "Update" at bounding box center [192, 415] width 99 height 13
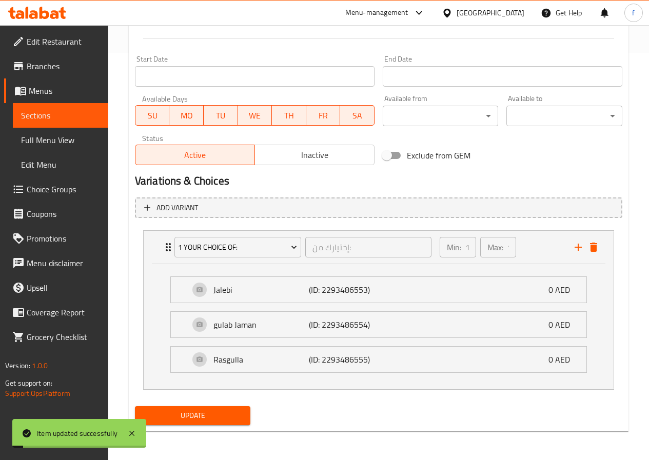
click at [75, 145] on span "Full Menu View" at bounding box center [60, 140] width 79 height 12
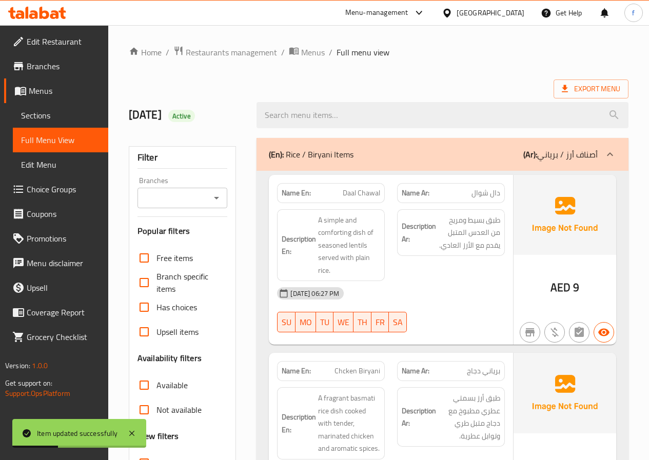
click at [272, 158] on b "(En):" at bounding box center [276, 154] width 15 height 15
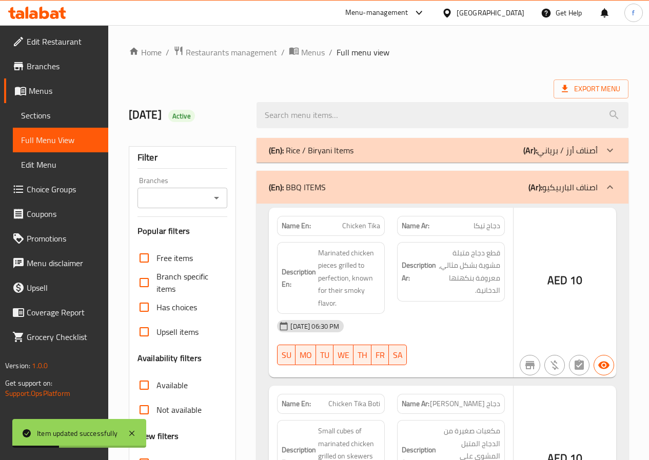
scroll to position [103, 0]
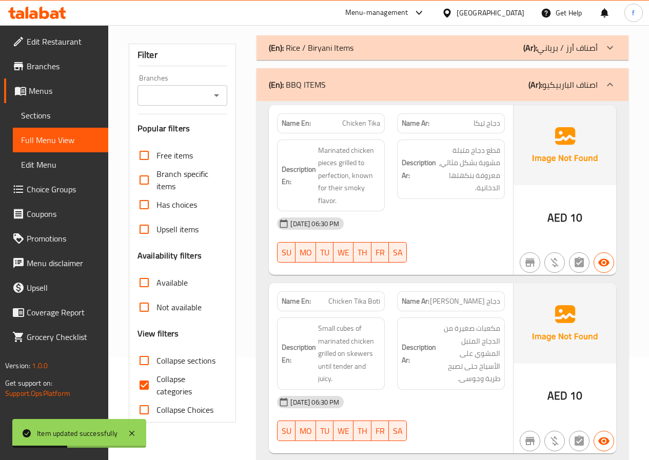
click at [477, 94] on div "(En): BBQ ITEMS (Ar): اصناف الباربيكيو" at bounding box center [442, 84] width 372 height 33
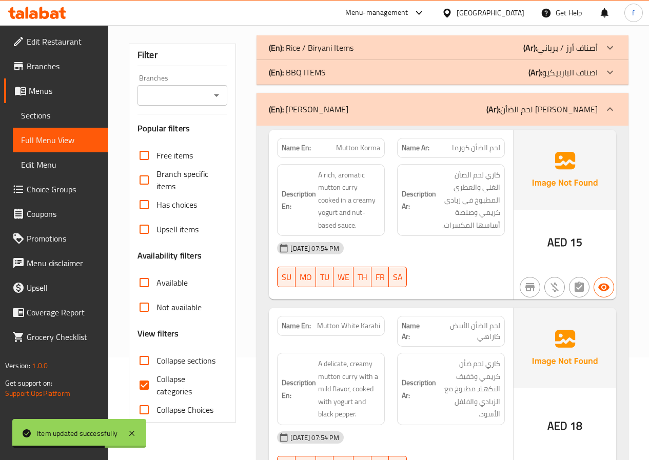
click at [149, 392] on input "Collapse categories" at bounding box center [144, 385] width 25 height 25
checkbox input "false"
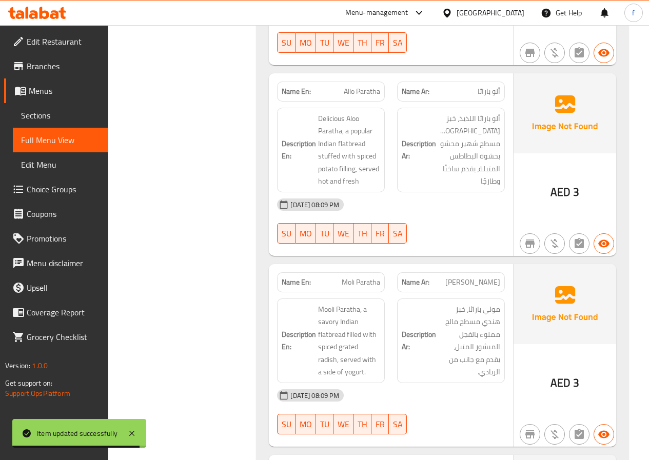
scroll to position [1795, 0]
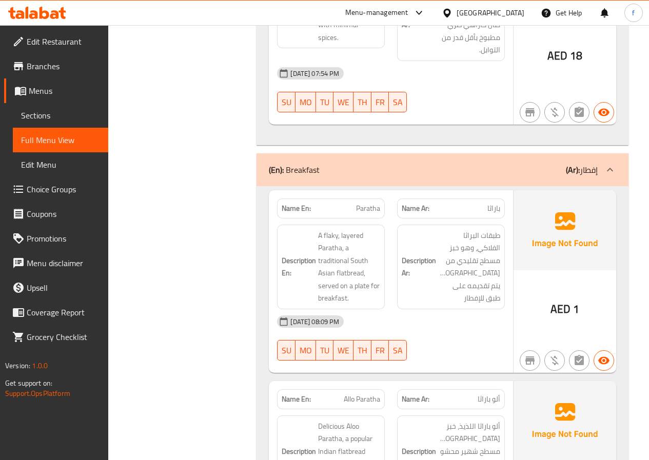
click at [406, 164] on div "(En): Breakfast (Ar): إفطار" at bounding box center [433, 170] width 329 height 12
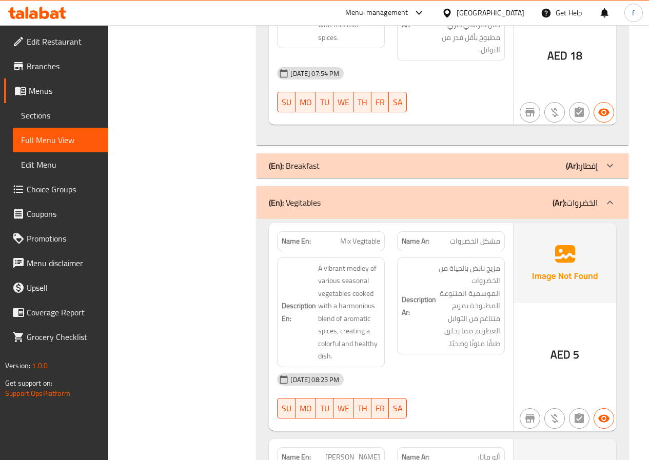
click at [288, 196] on p "(En): Vegitables" at bounding box center [295, 202] width 52 height 12
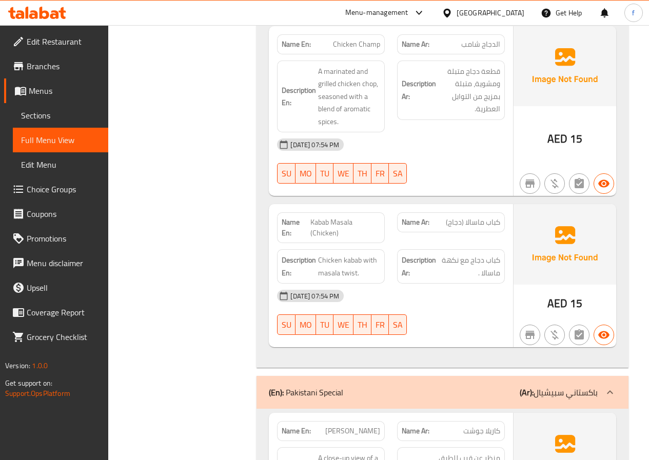
scroll to position [3949, 0]
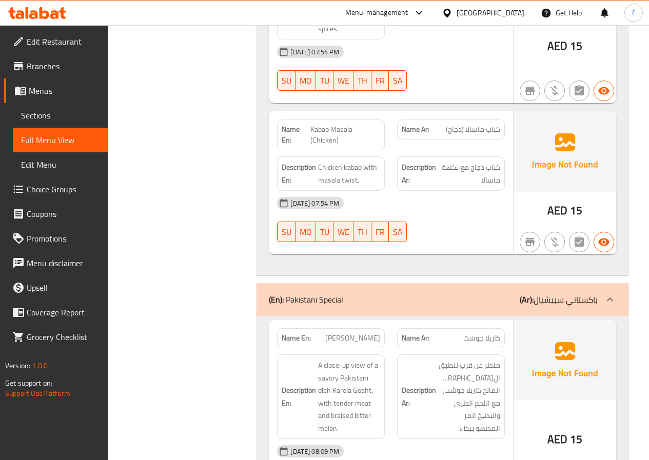
click at [316, 293] on p "(En): [DEMOGRAPHIC_DATA] Special" at bounding box center [306, 299] width 74 height 12
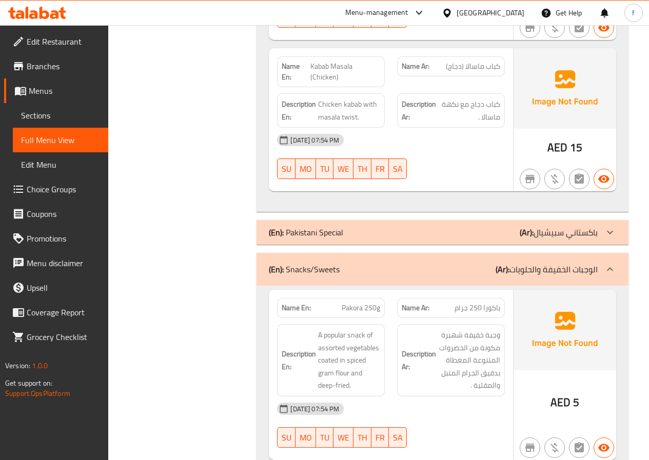
scroll to position [4000, 0]
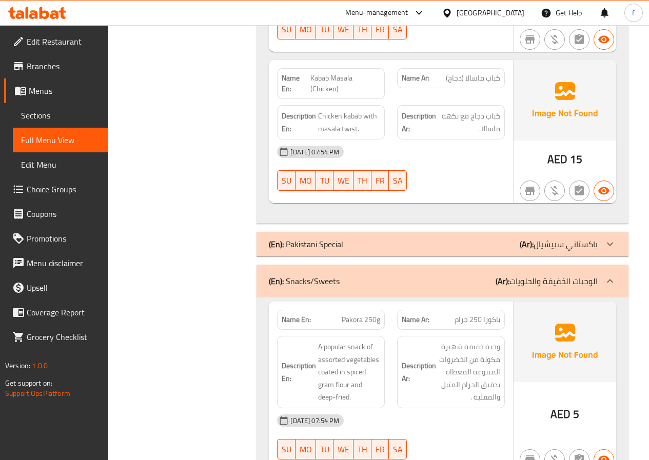
click at [342, 275] on div "(En): Snacks/Sweets (Ar): الوجبات الخفيفة والحلويات" at bounding box center [433, 281] width 329 height 12
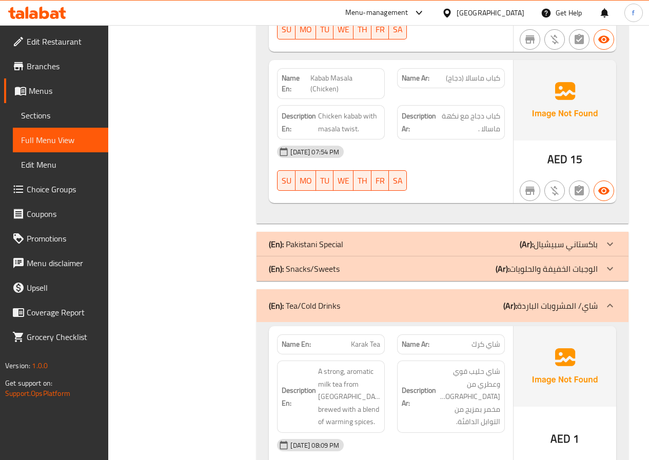
click at [313, 263] on p "(En): Snacks/Sweets" at bounding box center [304, 269] width 71 height 12
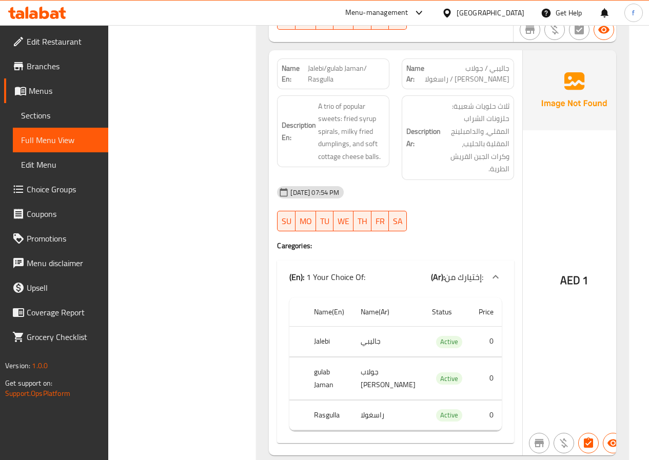
scroll to position [5590, 0]
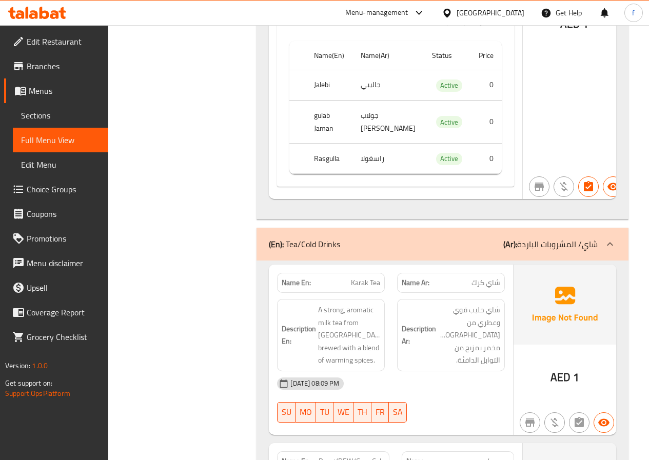
click at [279, 228] on div "(En): Tea/Cold Drinks (Ar): شاي/ المشروبات الباردة" at bounding box center [442, 244] width 372 height 33
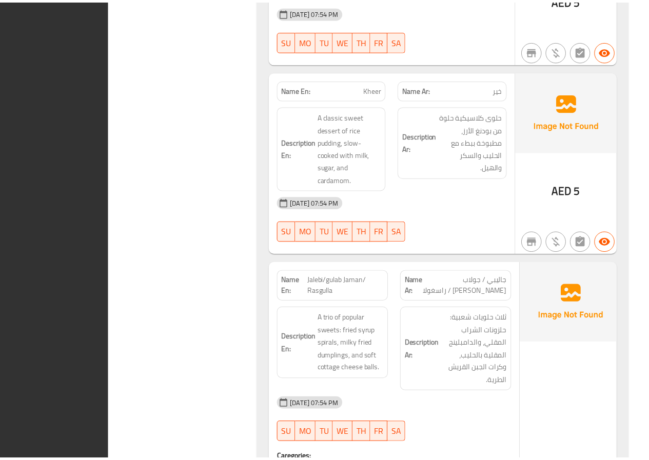
scroll to position [5151, 0]
